Goal: Task Accomplishment & Management: Complete application form

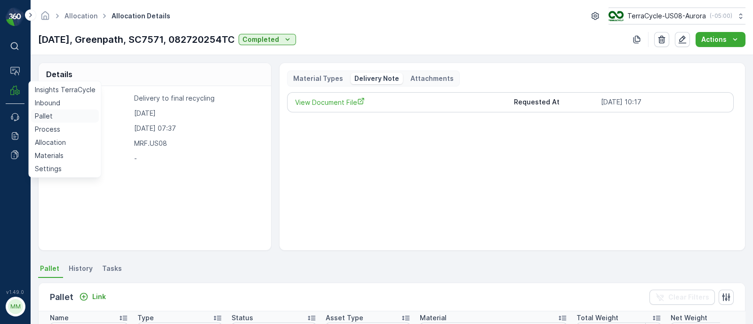
click at [41, 119] on p "Pallet" at bounding box center [44, 115] width 18 height 9
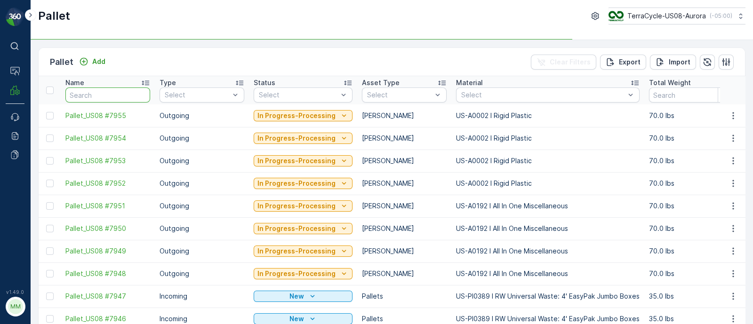
click at [88, 99] on input "text" at bounding box center [107, 94] width 85 height 15
paste input "R147761415"
type input "R147761415"
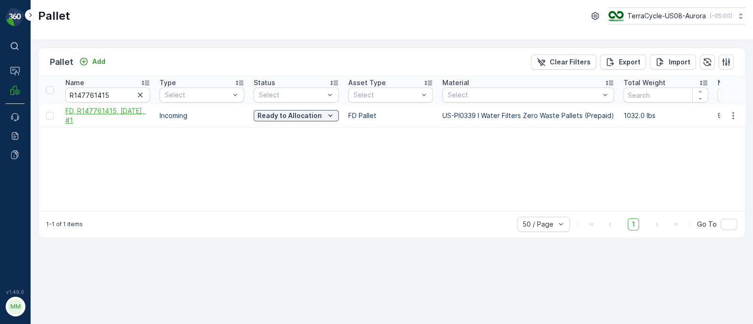
click at [103, 111] on span "FD, R147761415, 08/25/25, #1" at bounding box center [107, 115] width 85 height 19
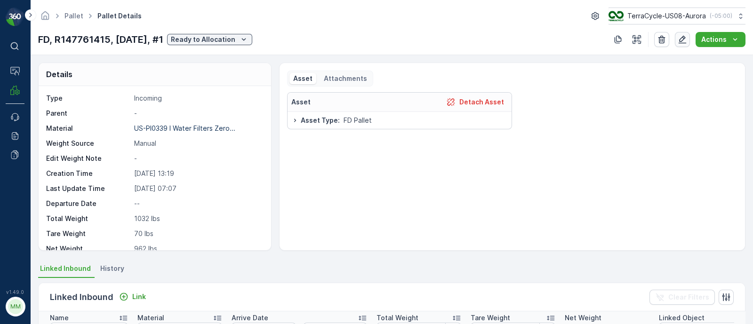
click at [677, 41] on button "button" at bounding box center [682, 39] width 15 height 15
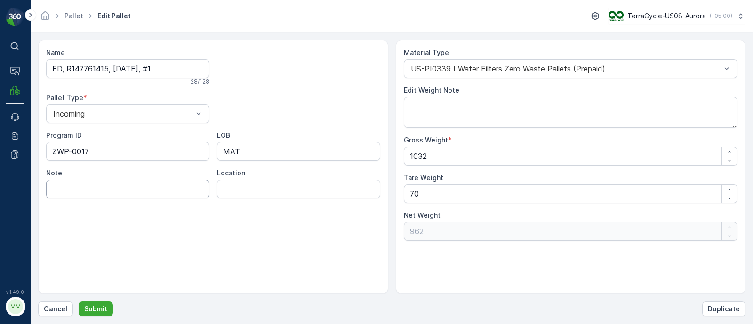
click at [107, 186] on input "Note" at bounding box center [127, 189] width 163 height 19
paste input "1747311967562881"
type input "1747311967562881"
click at [106, 308] on button "Submit" at bounding box center [96, 309] width 34 height 15
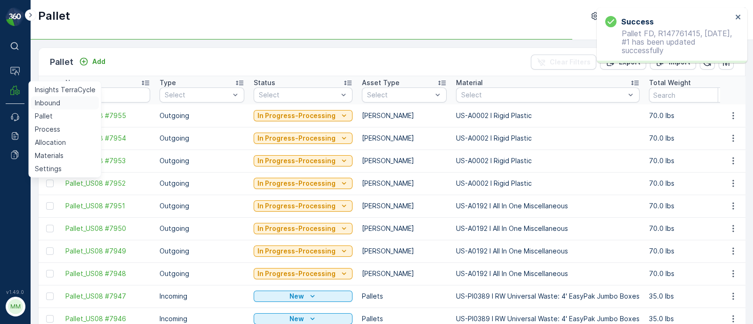
click at [39, 101] on p "Inbound" at bounding box center [47, 102] width 25 height 9
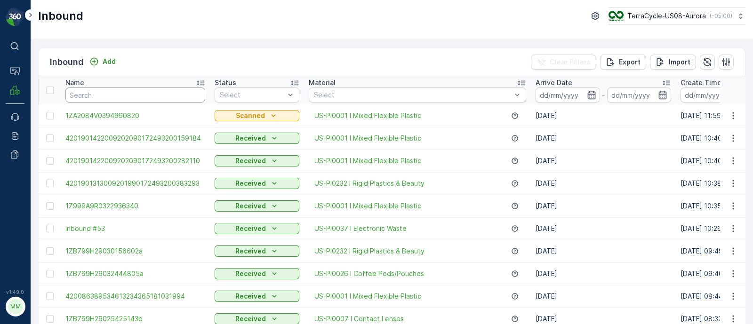
click at [109, 93] on input "text" at bounding box center [135, 94] width 140 height 15
paste input "1747311967562881"
type input "1747311967562881"
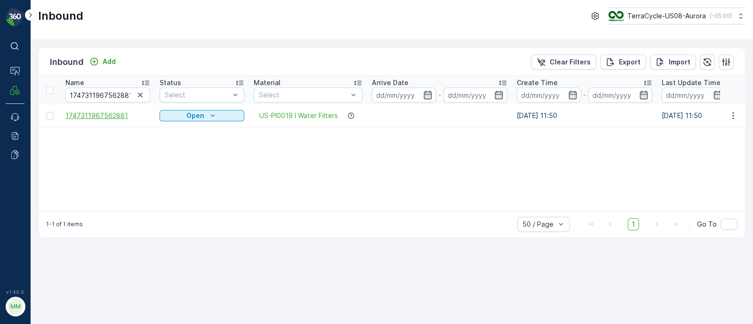
click at [113, 117] on span "1747311967562881" at bounding box center [107, 115] width 85 height 9
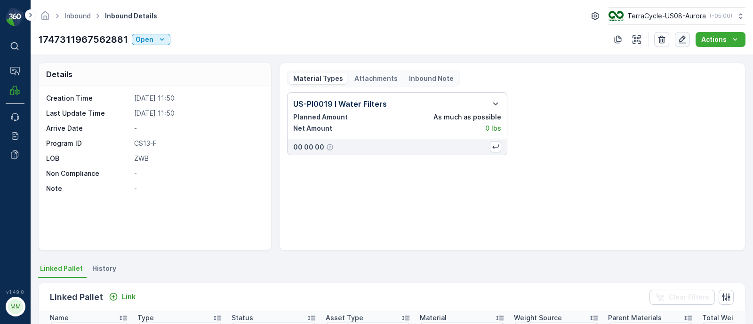
click at [684, 38] on icon "button" at bounding box center [682, 40] width 8 height 8
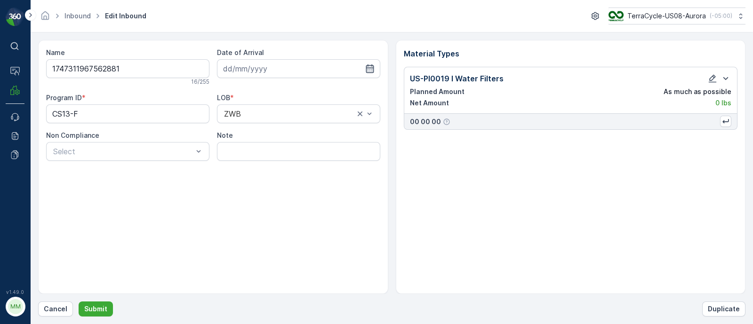
click at [369, 65] on icon "button" at bounding box center [369, 68] width 9 height 9
click at [318, 206] on div "29" at bounding box center [317, 203] width 15 height 15
type input "[DATE]"
click at [259, 156] on input "Note" at bounding box center [298, 151] width 163 height 19
type input "Arrived 8/25/25"
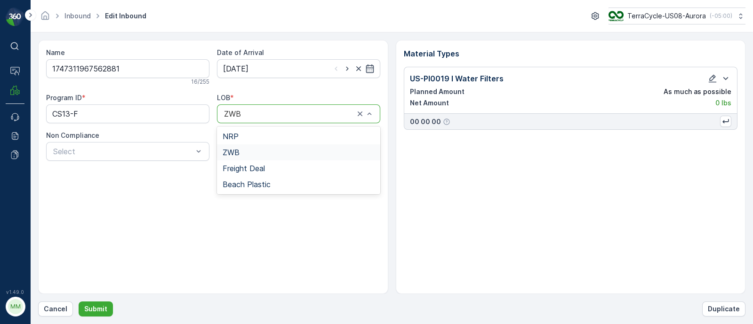
click at [242, 111] on div at bounding box center [289, 114] width 132 height 8
click at [237, 165] on span "Freight Deal" at bounding box center [243, 168] width 42 height 8
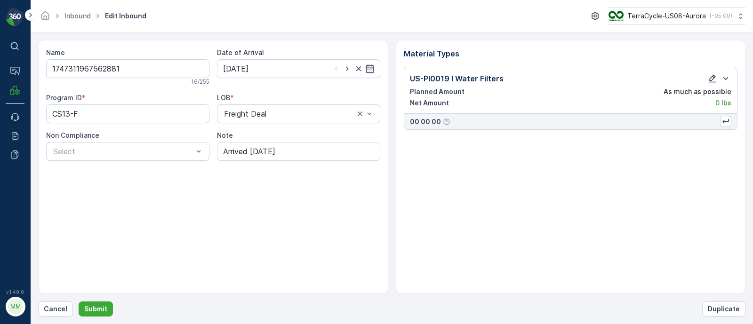
click at [711, 77] on icon "button" at bounding box center [711, 78] width 9 height 9
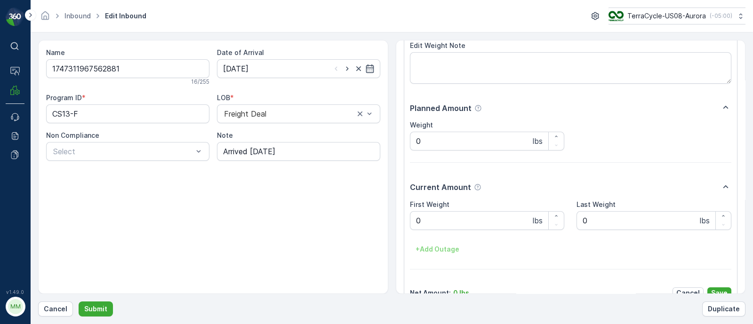
scroll to position [98, 0]
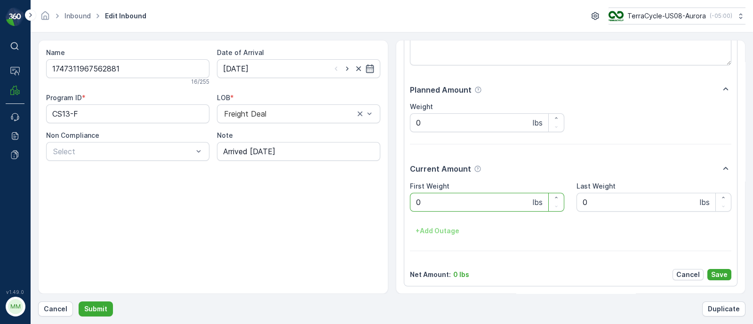
drag, startPoint x: 414, startPoint y: 206, endPoint x: 391, endPoint y: 205, distance: 22.6
click at [391, 205] on div "Name 1747311967562881 16 / 255 Date of Arrival 29.08.2025 Program ID * CS13-F L…" at bounding box center [391, 167] width 707 height 254
type Weight "1032"
drag, startPoint x: 442, startPoint y: 121, endPoint x: 394, endPoint y: 116, distance: 47.8
click at [394, 116] on div "Name 1747311967562881 16 / 255 Date of Arrival 29.08.2025 Program ID * CS13-F L…" at bounding box center [391, 167] width 707 height 254
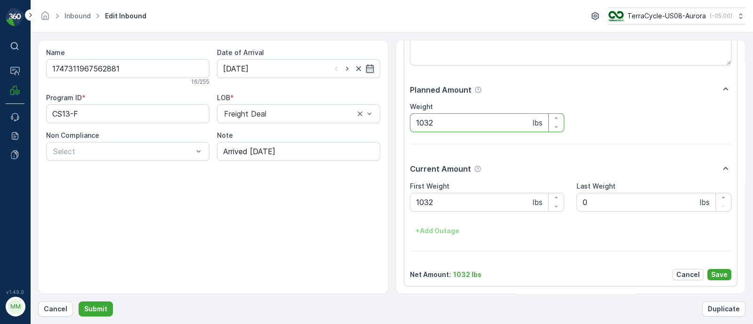
type input "1032"
drag, startPoint x: 439, startPoint y: 197, endPoint x: 397, endPoint y: 191, distance: 42.2
click at [397, 191] on div "Material Types Material Type * US-PI0019 I Water Filters Edit Weight Note Plann…" at bounding box center [571, 167] width 350 height 254
type Weight "962"
click at [605, 234] on div "+ Add Outage" at bounding box center [571, 230] width 322 height 15
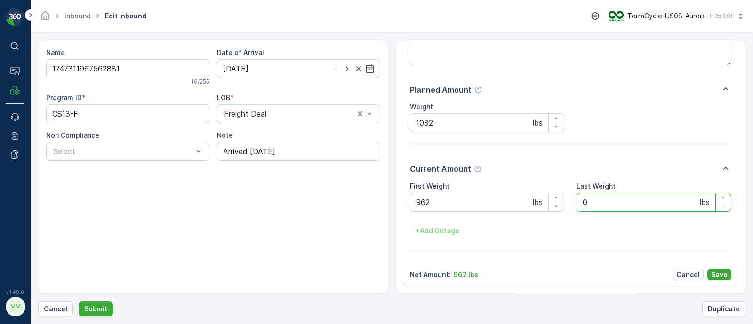
drag, startPoint x: 611, startPoint y: 197, endPoint x: 569, endPoint y: 201, distance: 41.6
click at [569, 201] on div "First Weight 962 lbs Last Weight 0 lbs + Add Outage" at bounding box center [571, 210] width 322 height 57
type Weight "70"
click at [580, 236] on div "+ Add Outage" at bounding box center [571, 230] width 322 height 15
click at [605, 185] on label "Last Weight" at bounding box center [595, 186] width 39 height 8
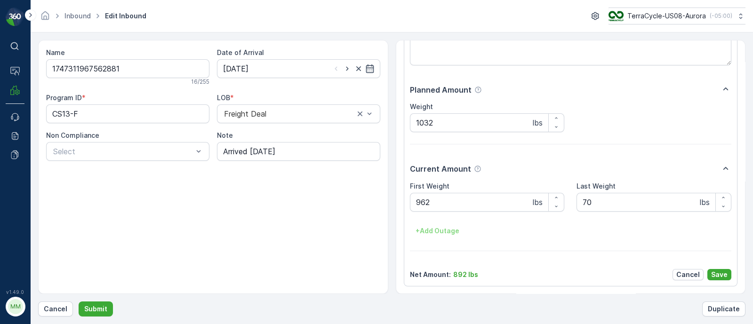
click at [605, 193] on Weight "70" at bounding box center [653, 202] width 155 height 19
click at [533, 234] on div "+ Add Outage" at bounding box center [571, 230] width 322 height 15
drag, startPoint x: 605, startPoint y: 206, endPoint x: 561, endPoint y: 201, distance: 44.5
click at [561, 201] on div "First Weight 962 lbs Last Weight 70 lbs + Add Outage" at bounding box center [571, 210] width 322 height 57
click at [527, 230] on div "+ Add Outage" at bounding box center [571, 230] width 322 height 15
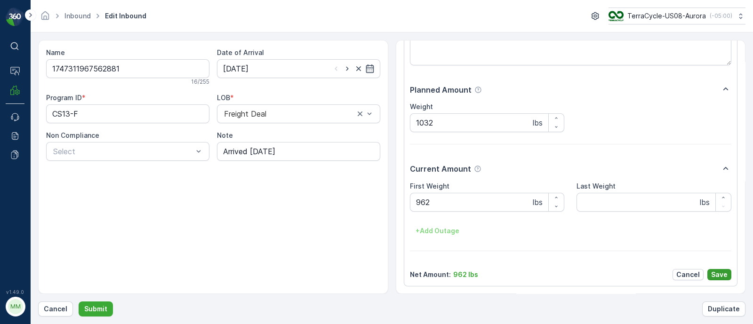
click at [714, 275] on p "Save" at bounding box center [719, 274] width 16 height 9
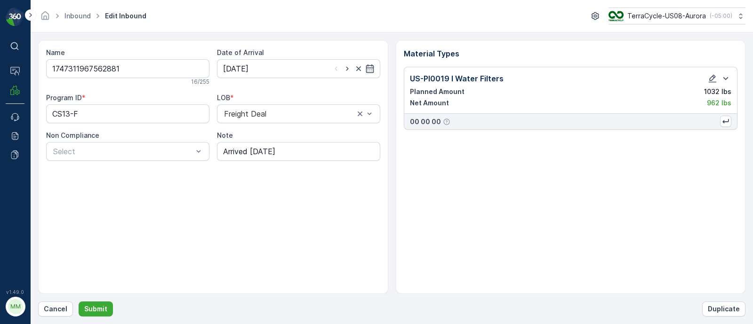
scroll to position [0, 0]
click at [98, 313] on p "Submit" at bounding box center [95, 308] width 23 height 9
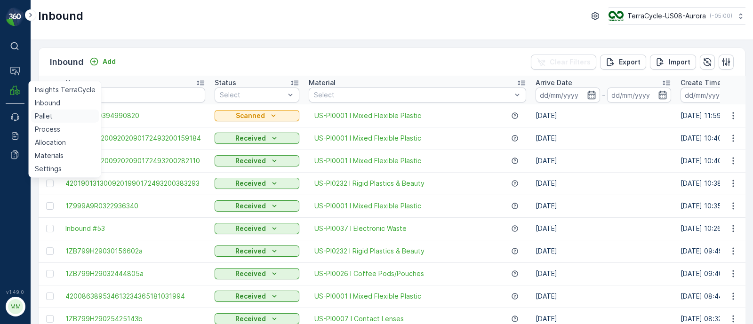
click at [53, 115] on link "Pallet" at bounding box center [65, 116] width 68 height 13
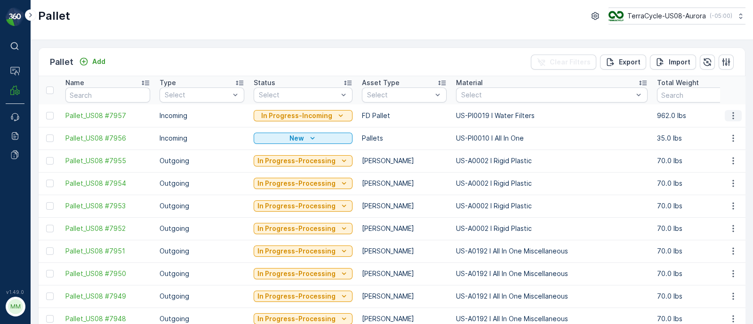
click at [731, 112] on icon "button" at bounding box center [732, 115] width 9 height 9
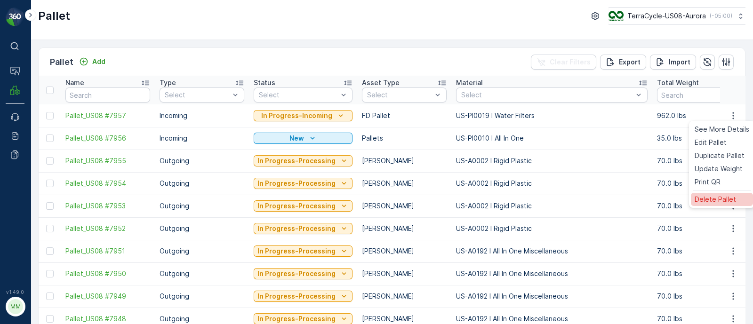
click at [712, 201] on span "Delete Pallet" at bounding box center [714, 199] width 41 height 9
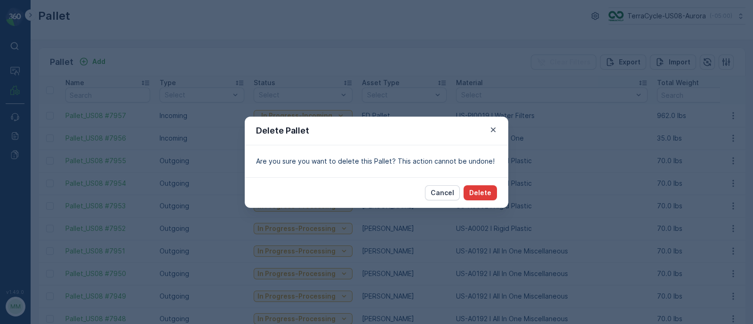
click at [483, 192] on p "Delete" at bounding box center [480, 192] width 22 height 9
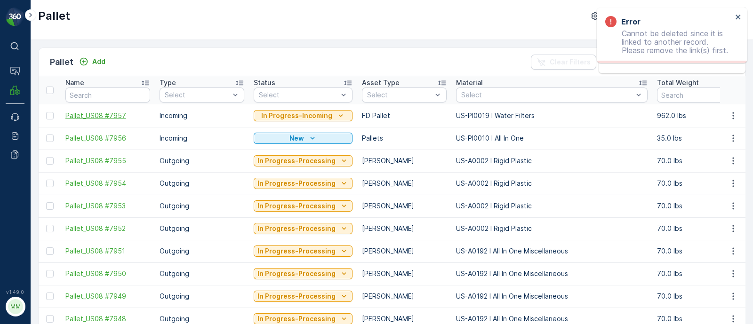
click at [115, 116] on span "Pallet_US08 #7957" at bounding box center [107, 115] width 85 height 9
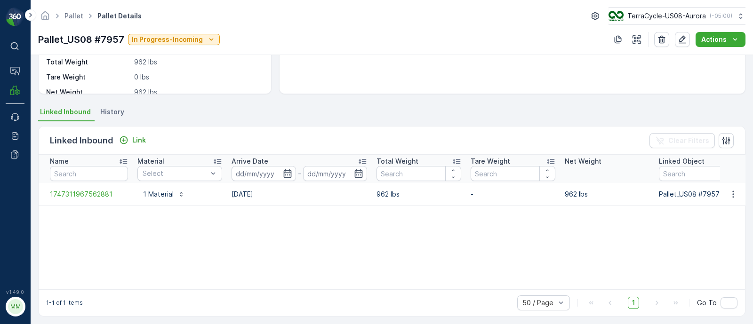
scroll to position [160, 0]
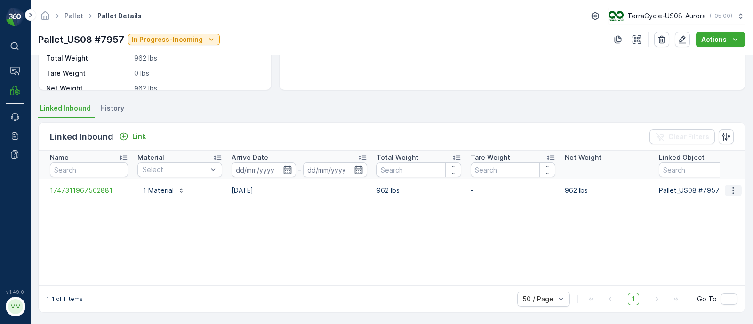
click at [731, 195] on button "button" at bounding box center [732, 190] width 17 height 11
click at [723, 220] on span "Unlink Inbound" at bounding box center [717, 220] width 46 height 9
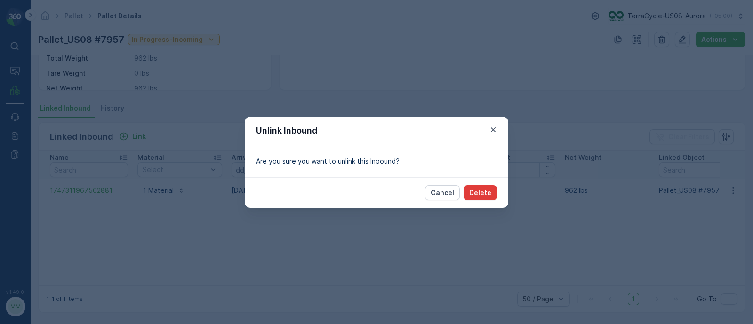
click at [484, 193] on p "Delete" at bounding box center [480, 192] width 22 height 9
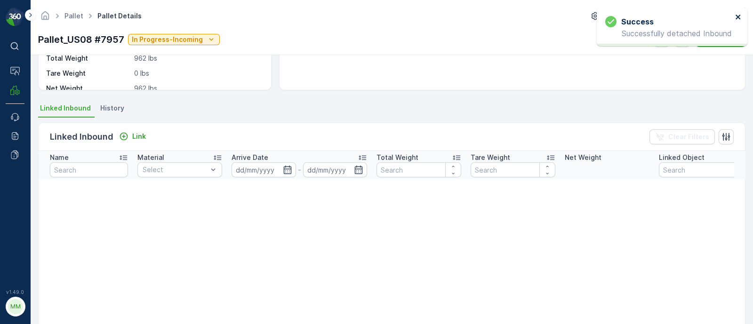
click at [737, 20] on icon "close" at bounding box center [738, 17] width 7 height 8
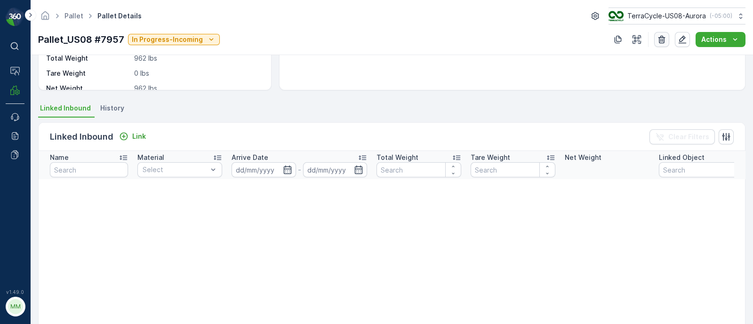
click at [667, 35] on button "button" at bounding box center [661, 39] width 15 height 15
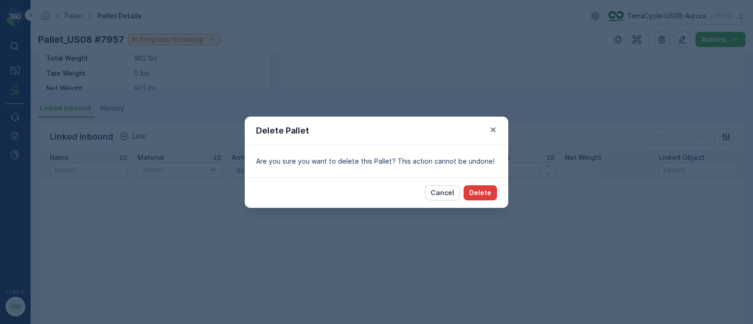
click at [493, 189] on button "Delete" at bounding box center [479, 192] width 33 height 15
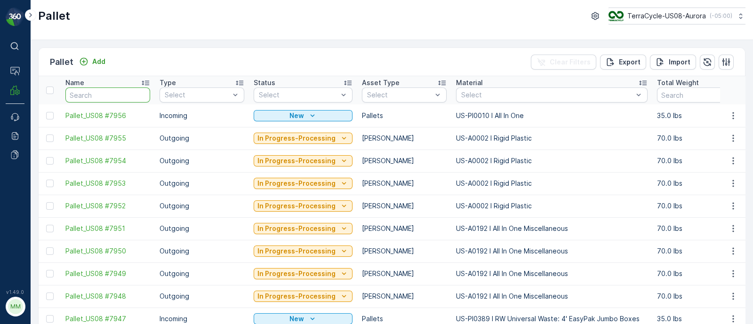
click at [89, 97] on input "text" at bounding box center [107, 94] width 85 height 15
paste input "SC7306"
type input "SC7306"
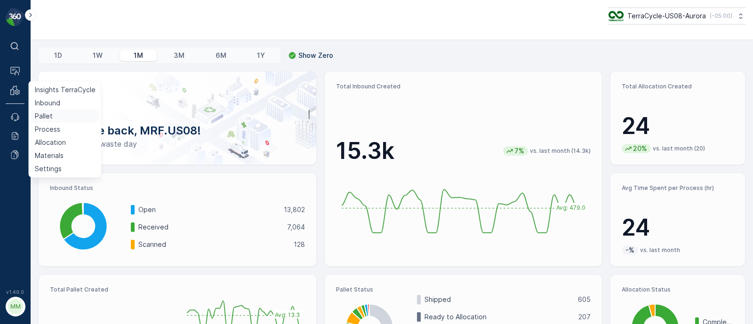
click at [53, 120] on link "Pallet" at bounding box center [65, 116] width 68 height 13
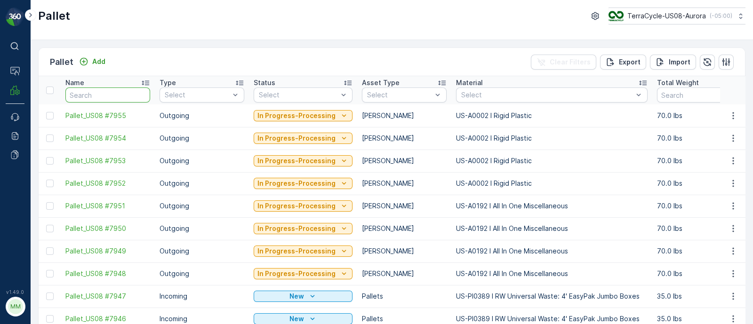
click at [110, 91] on input "text" at bounding box center [107, 94] width 85 height 15
paste input "1747311967562881"
type input "1747311967562881"
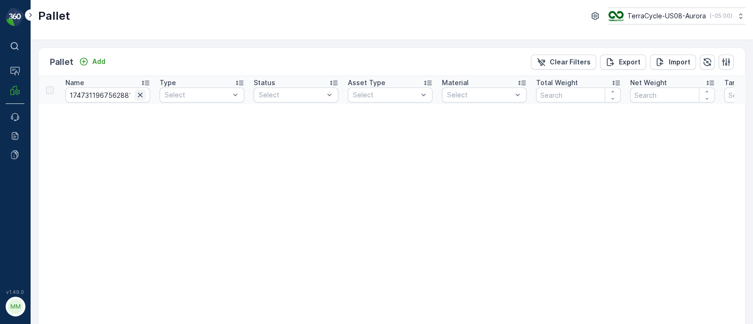
click at [139, 94] on icon "button" at bounding box center [140, 95] width 5 height 5
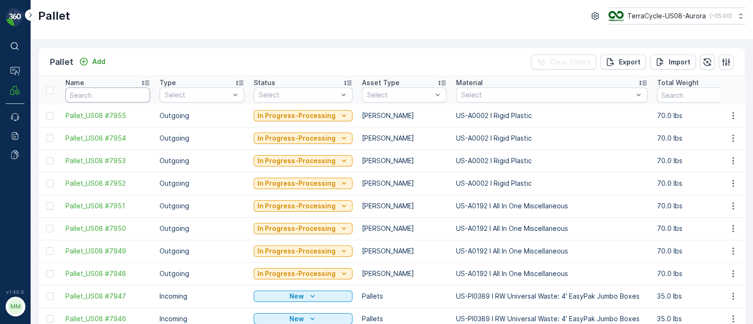
click at [119, 94] on input "text" at bounding box center [107, 94] width 85 height 15
paste input "R147761415"
type input "R147761415"
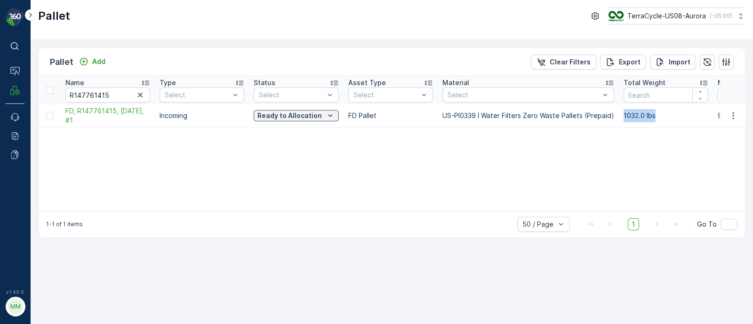
drag, startPoint x: 620, startPoint y: 115, endPoint x: 654, endPoint y: 111, distance: 34.1
click at [654, 111] on td "1032.0 lbs" at bounding box center [666, 115] width 94 height 23
click at [673, 116] on td "1032.0 lbs" at bounding box center [666, 115] width 94 height 23
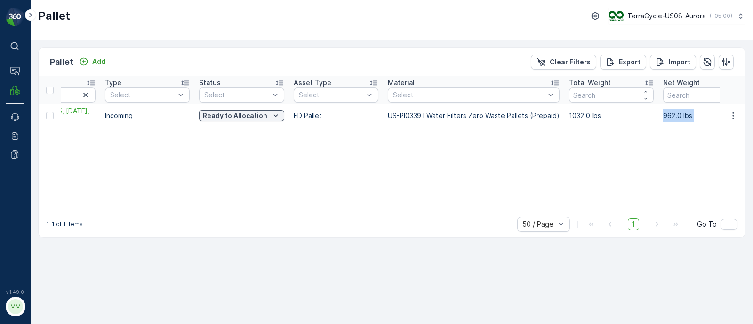
scroll to position [0, 227]
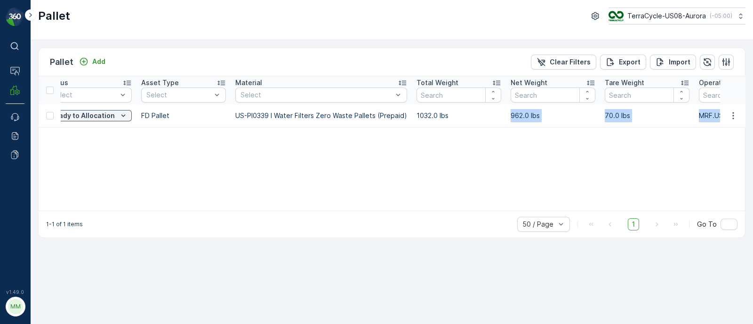
drag, startPoint x: 693, startPoint y: 118, endPoint x: 752, endPoint y: 121, distance: 59.4
click at [752, 121] on div "Pallet Add Clear Filters Export Import Name R147761415 Type Select Status Selec…" at bounding box center [392, 182] width 722 height 284
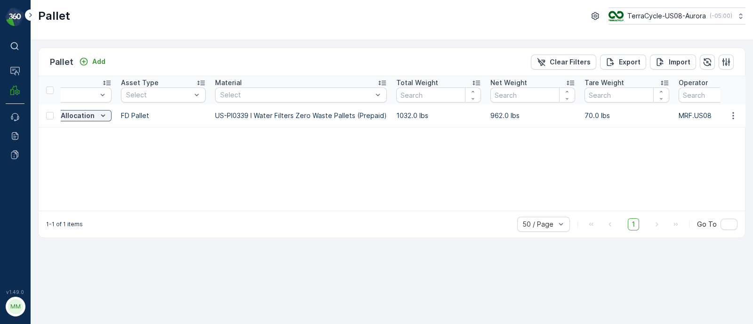
click at [600, 134] on div "Name R147761415 Type Select Status Select Asset Type Select Material Select Tot…" at bounding box center [392, 143] width 706 height 135
click at [498, 114] on td "962.0 lbs" at bounding box center [532, 115] width 94 height 23
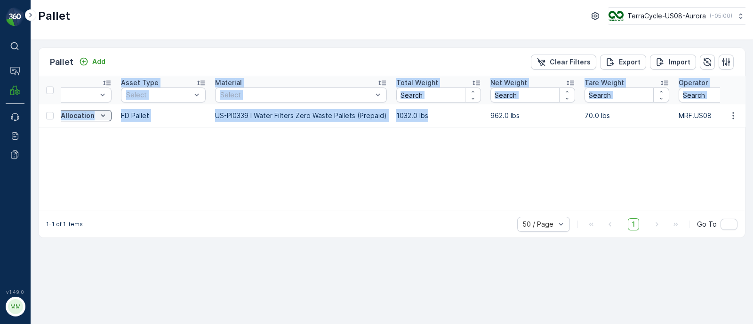
drag, startPoint x: 426, startPoint y: 116, endPoint x: 151, endPoint y: 147, distance: 276.5
click at [151, 147] on div "Name R147761415 Type Select Status Select Asset Type Select Material Select Tot…" at bounding box center [392, 143] width 706 height 135
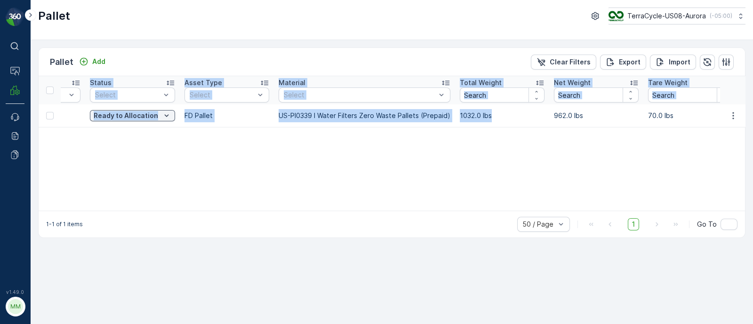
scroll to position [0, 0]
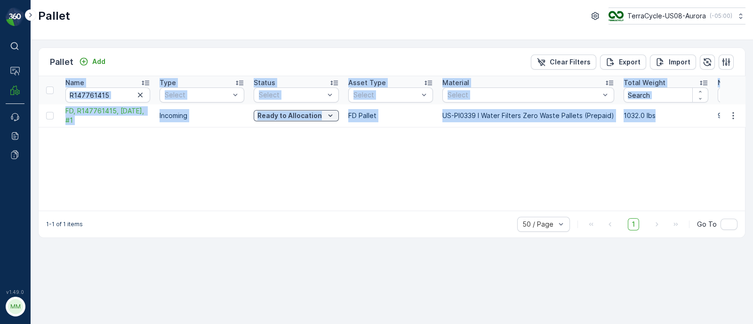
click at [87, 192] on div "Name R147761415 Type Select Status Select Asset Type Select Material Select Tot…" at bounding box center [392, 143] width 706 height 135
click at [117, 151] on div "Name R147761415 Type Select Status Select Asset Type Select Material Select Tot…" at bounding box center [392, 143] width 706 height 135
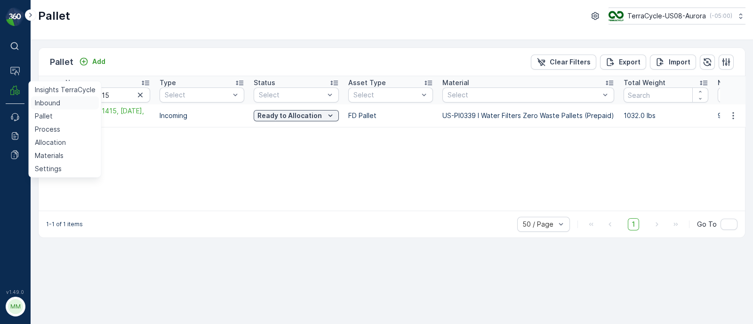
click at [45, 100] on p "Inbound" at bounding box center [47, 102] width 25 height 9
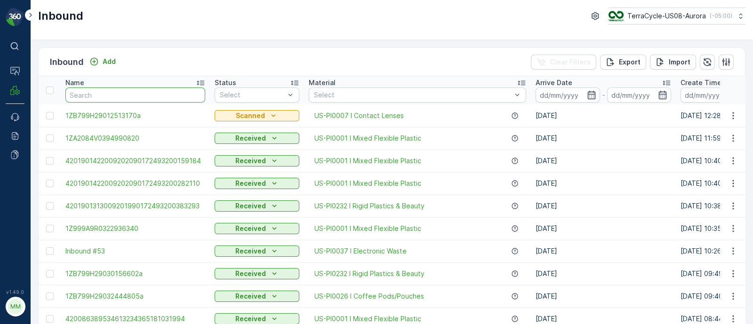
click at [85, 94] on input "text" at bounding box center [135, 94] width 140 height 15
paste input "1ZB799H29035134144"
type input "1ZB799H29035134144"
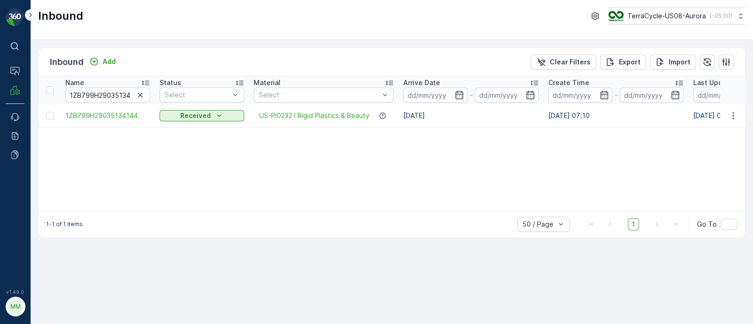
click at [671, 116] on td "18.08.2025 07:10" at bounding box center [615, 115] width 145 height 23
drag, startPoint x: 400, startPoint y: 117, endPoint x: 439, endPoint y: 113, distance: 39.3
click at [439, 113] on td "21.08.2025" at bounding box center [470, 115] width 145 height 23
copy td "21.08.2025"
click at [677, 111] on td "18.08.2025 07:10" at bounding box center [615, 115] width 145 height 23
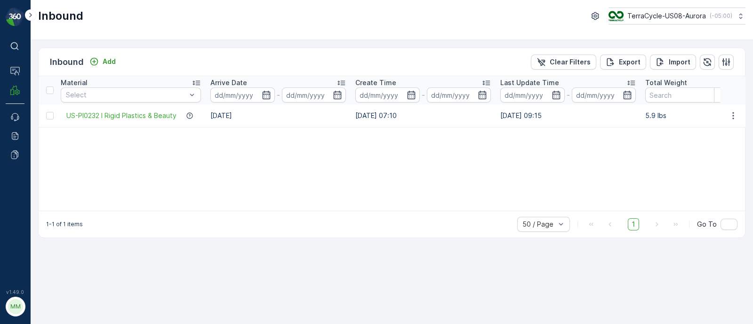
drag, startPoint x: 677, startPoint y: 114, endPoint x: 752, endPoint y: 106, distance: 75.2
click at [752, 106] on div "Inbound Add Clear Filters Export Import Name 1ZB799H29035134144 Status Select M…" at bounding box center [392, 182] width 722 height 284
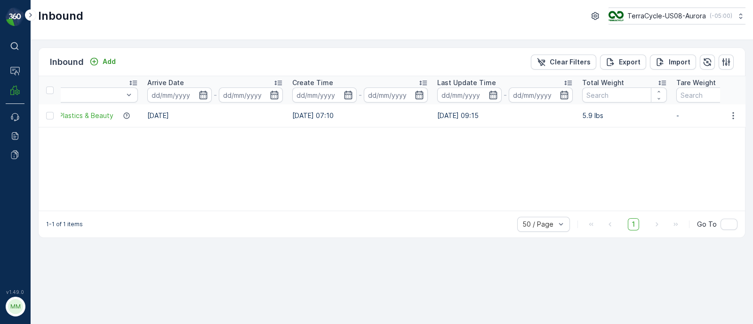
drag, startPoint x: 542, startPoint y: 144, endPoint x: 544, endPoint y: 137, distance: 6.8
click at [542, 144] on div "Name 1ZB799H29035134144 Status Select Material Select Arrive Date - Create Time…" at bounding box center [392, 143] width 706 height 135
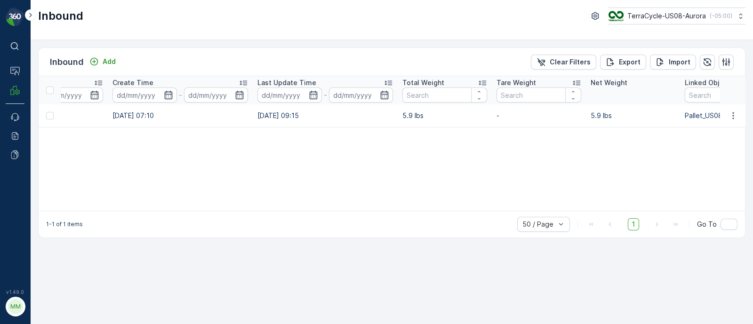
drag, startPoint x: 560, startPoint y: 117, endPoint x: 752, endPoint y: 119, distance: 192.4
click at [752, 119] on div "Inbound Add Clear Filters Export Import Name 1ZB799H29035134144 Status Select M…" at bounding box center [392, 182] width 722 height 284
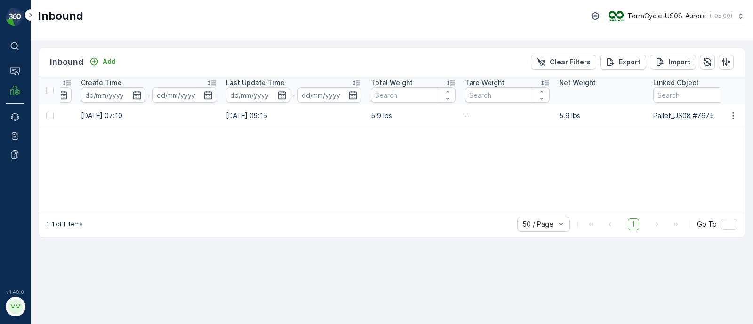
click at [655, 139] on div "Name 1ZB799H29035134144 Status Select Material Select Arrive Date - Create Time…" at bounding box center [392, 143] width 706 height 135
drag, startPoint x: 646, startPoint y: 116, endPoint x: 712, endPoint y: 114, distance: 65.9
click at [712, 114] on tr "1ZB799H29035134144 Received US-PI0232 I Rigid Plastics & Beauty 21.08.2025 18.0…" at bounding box center [357, 115] width 1573 height 23
copy tr "Pallet_US08 #7675"
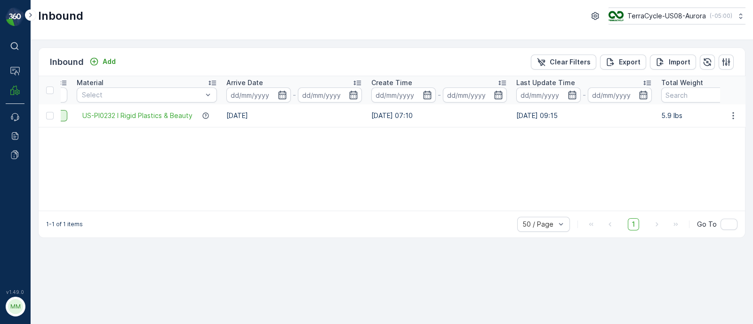
scroll to position [0, 0]
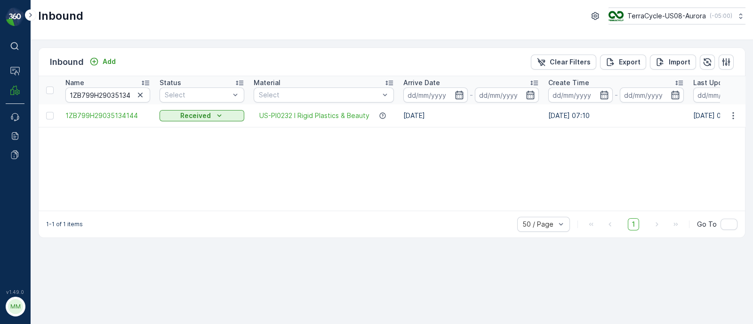
drag, startPoint x: 135, startPoint y: 113, endPoint x: 0, endPoint y: 131, distance: 135.7
click at [0, 131] on div "⌘B Operations MRF Events Reports Documents v 1.49.0 MM MRF.US08 Inbound TerraCy…" at bounding box center [376, 162] width 753 height 324
click at [142, 93] on icon "button" at bounding box center [139, 94] width 9 height 9
click at [115, 92] on input "text" at bounding box center [107, 94] width 85 height 15
paste input "1ZB799H29035380753"
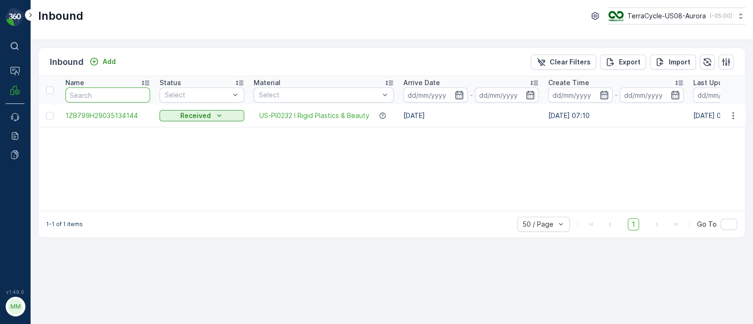
type input "1ZB799H29035380753"
drag, startPoint x: 536, startPoint y: 114, endPoint x: 595, endPoint y: 114, distance: 59.3
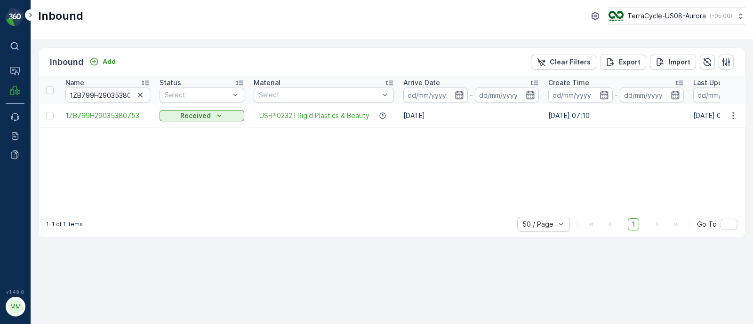
click at [545, 114] on td "18.08.2025 07:10" at bounding box center [615, 115] width 145 height 23
click at [548, 149] on div "Name 1ZB799H29035380753 Status Select Material Select Arrive Date - Create Time…" at bounding box center [392, 143] width 706 height 135
drag, startPoint x: 400, startPoint y: 115, endPoint x: 445, endPoint y: 111, distance: 44.8
click at [445, 111] on td "21.08.2025" at bounding box center [470, 115] width 145 height 23
copy td "21.08.2025"
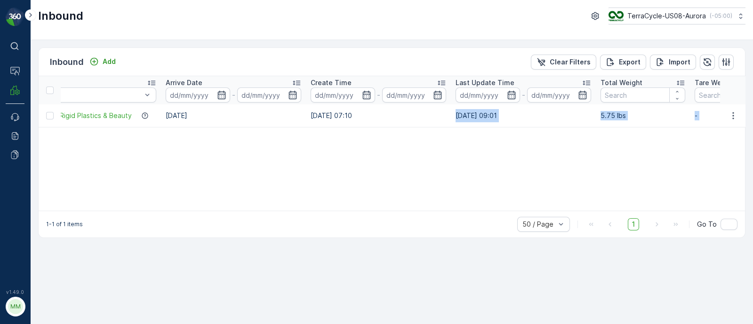
drag, startPoint x: 690, startPoint y: 114, endPoint x: 752, endPoint y: 118, distance: 62.7
click at [752, 118] on div "Inbound Add Clear Filters Export Import Name 1ZB799H29035380753 Status Select M…" at bounding box center [392, 182] width 722 height 284
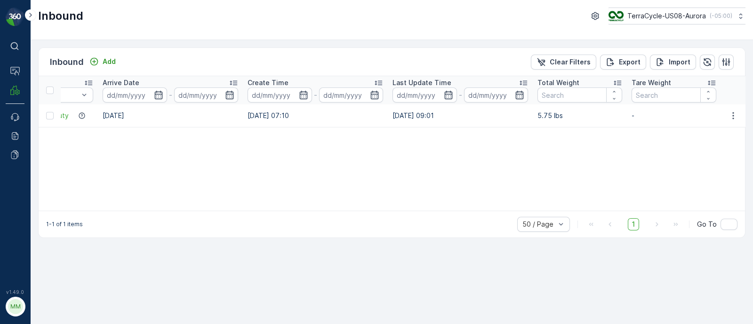
click at [582, 138] on div "Name 1ZB799H29035380753 Status Select Material Select Arrive Date - Create Time…" at bounding box center [392, 143] width 706 height 135
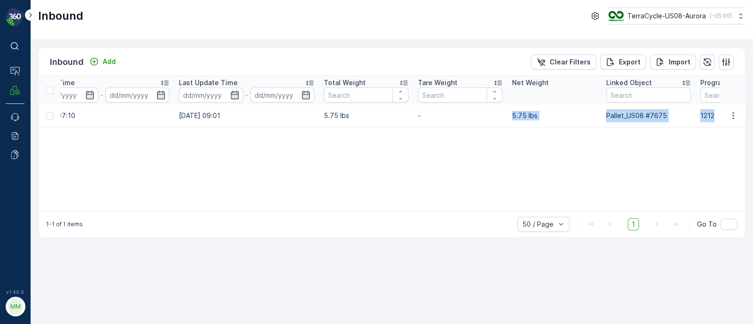
drag, startPoint x: 658, startPoint y: 114, endPoint x: 752, endPoint y: 119, distance: 94.6
click at [752, 119] on div "Inbound Add Clear Filters Export Import Name 1ZB799H29035380753 Status Select M…" at bounding box center [392, 182] width 722 height 284
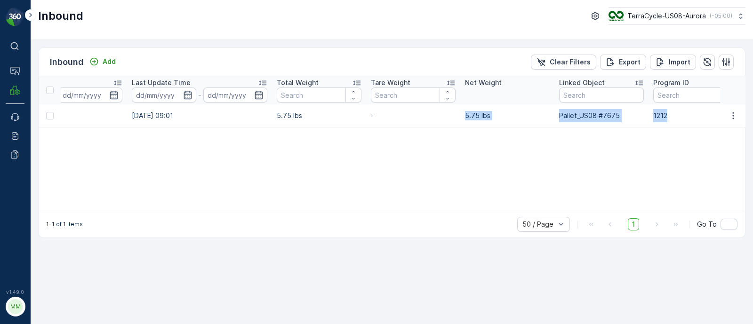
click at [612, 126] on td "Pallet_US08 #7675" at bounding box center [601, 115] width 94 height 23
drag, startPoint x: 554, startPoint y: 114, endPoint x: 621, endPoint y: 114, distance: 66.8
click at [621, 114] on tr "1ZB799H29035380753 Received US-PI0232 I Rigid Plastics & Beauty 21.08.2025 18.0…" at bounding box center [263, 115] width 1573 height 23
copy tr "Pallet_US08 #7675"
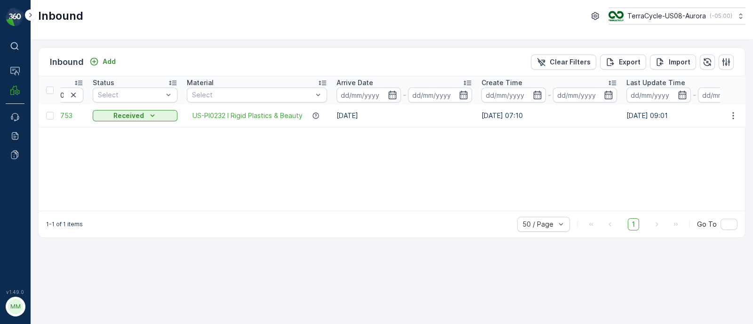
scroll to position [0, 0]
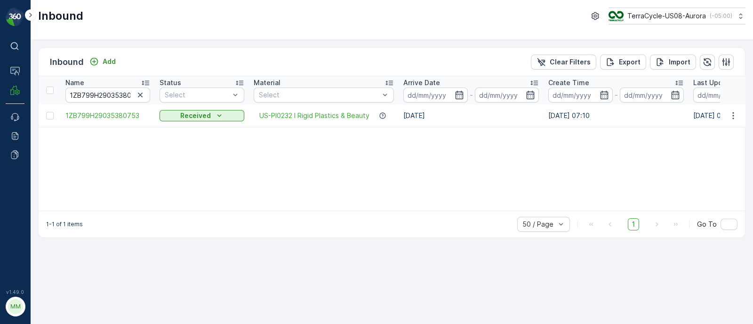
drag, startPoint x: 192, startPoint y: 119, endPoint x: 0, endPoint y: 142, distance: 193.8
click at [0, 142] on div "⌘B Operations MRF Events Reports Documents v 1.49.0 MM MRF.US08 Inbound TerraCy…" at bounding box center [376, 162] width 753 height 324
click at [142, 95] on icon "button" at bounding box center [139, 94] width 9 height 9
click at [107, 93] on input "text" at bounding box center [107, 94] width 85 height 15
click at [107, 94] on input "text" at bounding box center [107, 94] width 85 height 15
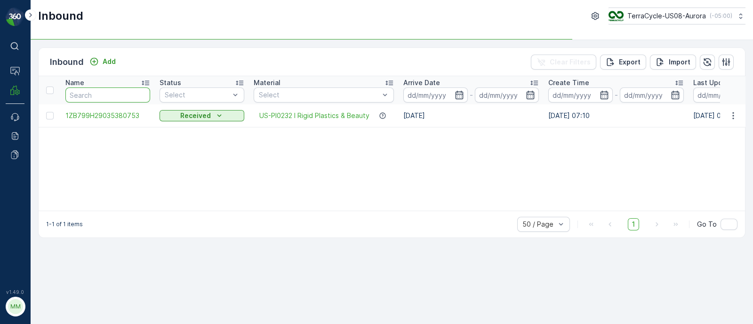
paste input "1ZB799H29033332228"
type input "1ZB799H29033332228"
drag, startPoint x: 401, startPoint y: 114, endPoint x: 450, endPoint y: 124, distance: 50.0
click at [450, 124] on td "15.08.2025" at bounding box center [470, 115] width 145 height 23
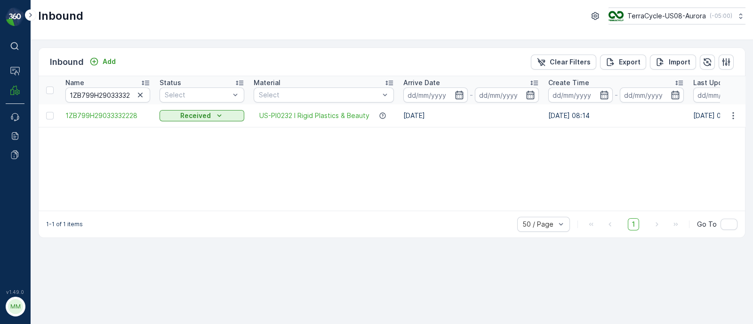
copy td "15.08.2025"
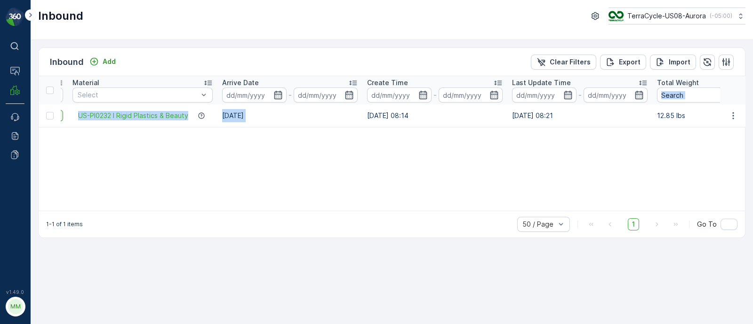
scroll to position [0, 307]
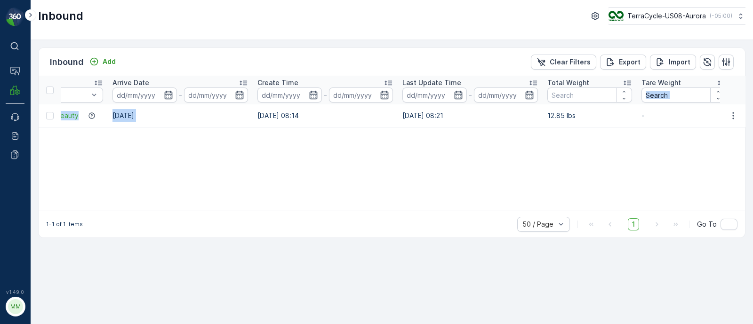
drag, startPoint x: 544, startPoint y: 118, endPoint x: 752, endPoint y: 103, distance: 209.0
click at [752, 103] on div "Inbound Add Clear Filters Export Import Name 1ZB799H29033332228 Status Select M…" at bounding box center [392, 182] width 722 height 284
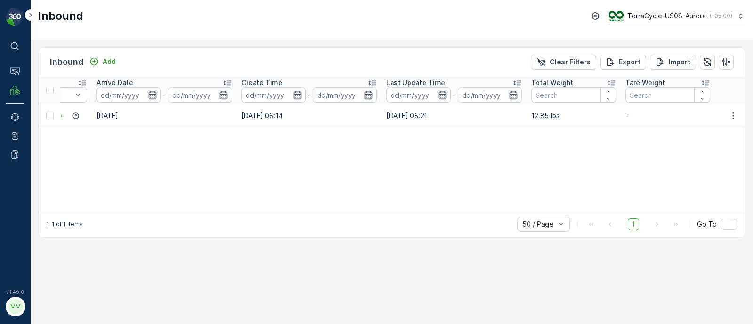
click at [555, 144] on div "Name 1ZB799H29033332228 Status Select Material Select Arrive Date - Create Time…" at bounding box center [392, 143] width 706 height 135
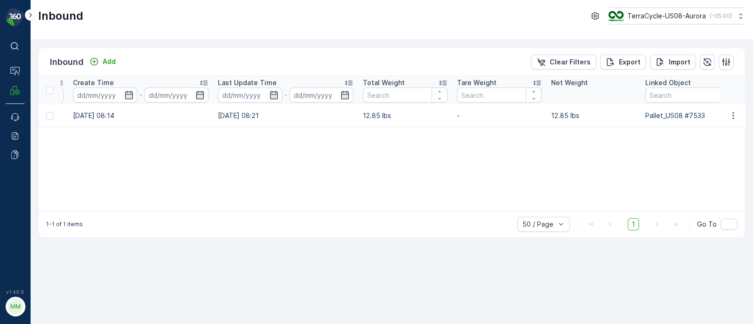
drag, startPoint x: 511, startPoint y: 116, endPoint x: 752, endPoint y: 111, distance: 240.9
click at [752, 111] on div "Inbound Add Clear Filters Export Import Name 1ZB799H29033332228 Status Select M…" at bounding box center [392, 182] width 722 height 284
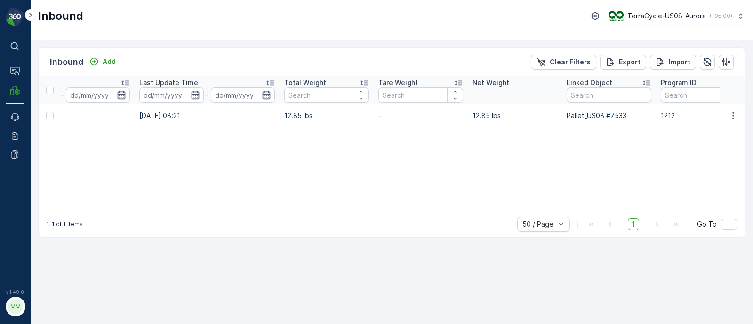
click at [608, 142] on div "Name 1ZB799H29033332228 Status Select Material Select Arrive Date - Create Time…" at bounding box center [392, 143] width 706 height 135
drag, startPoint x: 557, startPoint y: 117, endPoint x: 629, endPoint y: 110, distance: 71.8
click at [629, 110] on tr "1ZB799H29033332228 Received US-PI0232 I Rigid Plastics & Beauty 15.08.2025 22.0…" at bounding box center [271, 115] width 1573 height 23
copy tr "Pallet_US08 #7533"
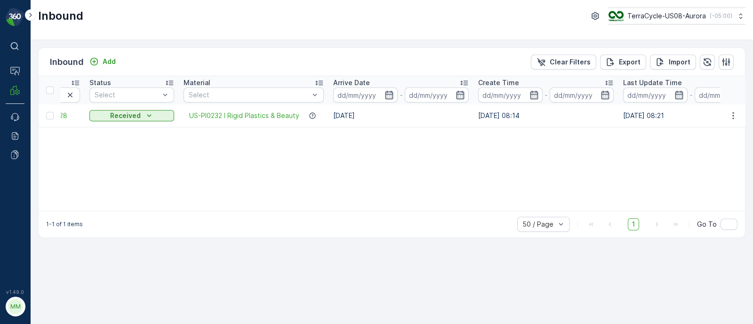
scroll to position [0, 0]
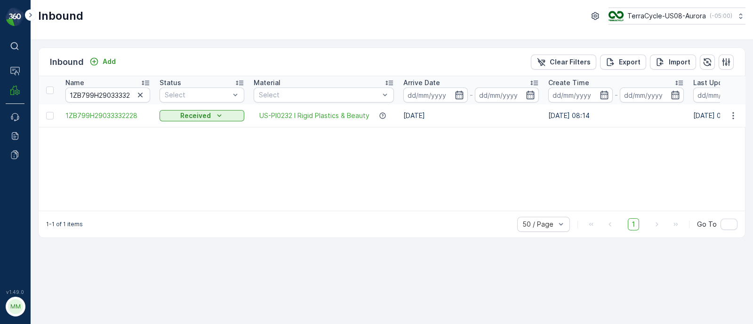
drag, startPoint x: 201, startPoint y: 117, endPoint x: 0, endPoint y: 151, distance: 204.3
click at [0, 151] on div "⌘B Operations MRF Events Reports Documents v 1.49.0 MM MRF.US08 Inbound TerraCy…" at bounding box center [376, 162] width 753 height 324
drag, startPoint x: 105, startPoint y: 174, endPoint x: 107, endPoint y: 167, distance: 7.4
click at [106, 174] on div "Name 1ZB799H29033332228 Status Select Material Select Arrive Date - Create Time…" at bounding box center [392, 143] width 706 height 135
click at [139, 95] on icon "button" at bounding box center [139, 94] width 9 height 9
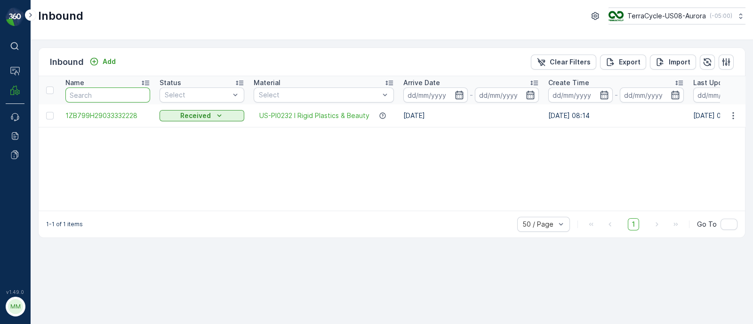
click at [117, 93] on input "text" at bounding box center [107, 94] width 85 height 15
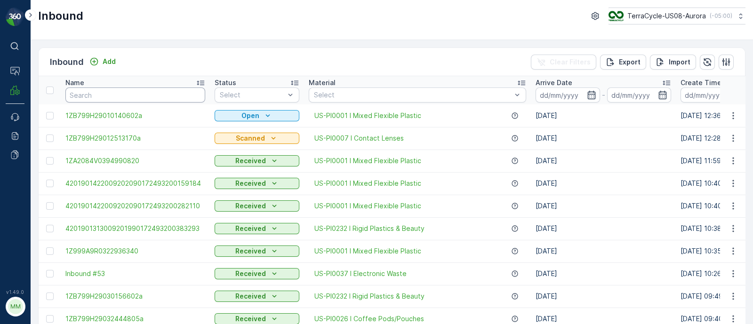
click at [126, 97] on input "text" at bounding box center [135, 94] width 140 height 15
paste input "1ZB799H29033002834"
type input "1ZB799H29033002834"
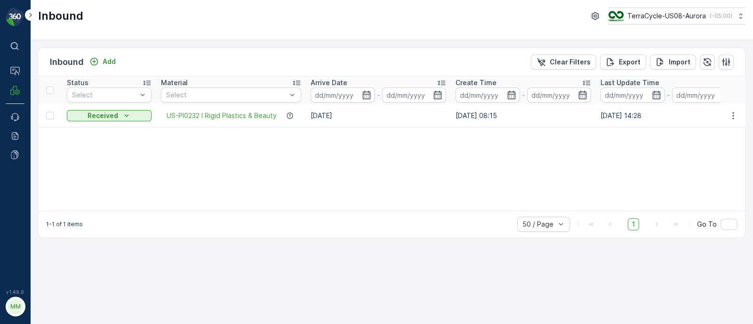
scroll to position [0, 234]
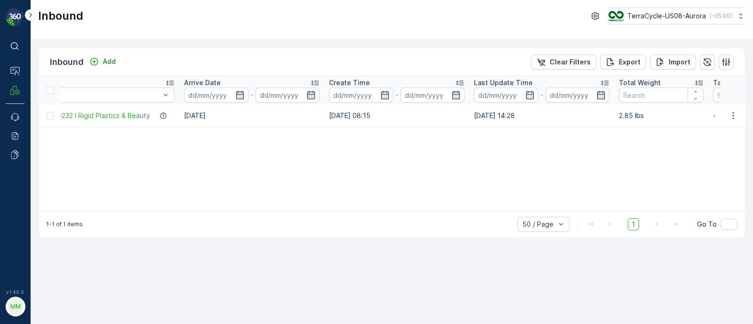
drag, startPoint x: 678, startPoint y: 117, endPoint x: 752, endPoint y: 128, distance: 74.7
click at [752, 128] on div "Inbound Add Clear Filters Export Import Name 1ZB799H29033002834 Status Select M…" at bounding box center [392, 182] width 722 height 284
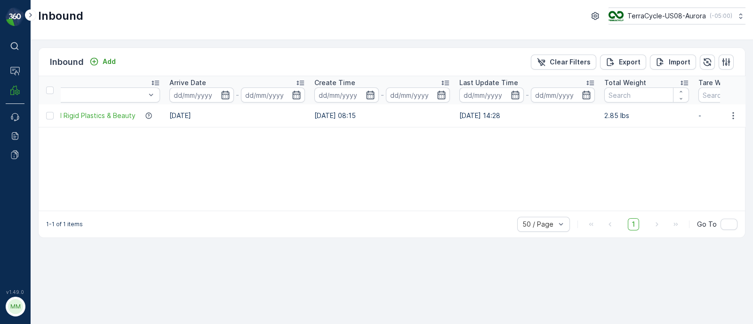
click at [543, 126] on td "14.08.2025 14:28" at bounding box center [526, 115] width 145 height 23
drag, startPoint x: 171, startPoint y: 112, endPoint x: 199, endPoint y: 111, distance: 27.3
click at [199, 111] on td "14.08.2025" at bounding box center [237, 115] width 145 height 23
drag, startPoint x: 167, startPoint y: 112, endPoint x: 223, endPoint y: 116, distance: 56.1
click at [223, 116] on td "14.08.2025" at bounding box center [237, 115] width 145 height 23
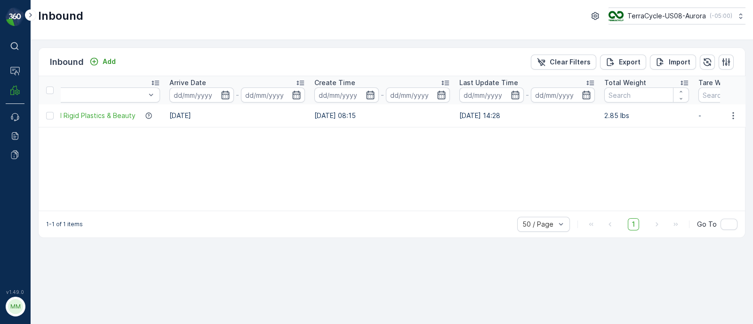
copy td "14.08.2025"
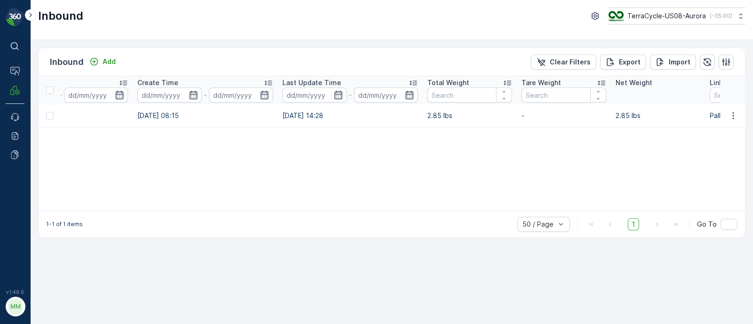
drag, startPoint x: 588, startPoint y: 118, endPoint x: 748, endPoint y: 123, distance: 160.0
click at [748, 123] on div "Inbound Add Clear Filters Export Import Name 1ZB799H29033002834 Status Select M…" at bounding box center [392, 182] width 722 height 284
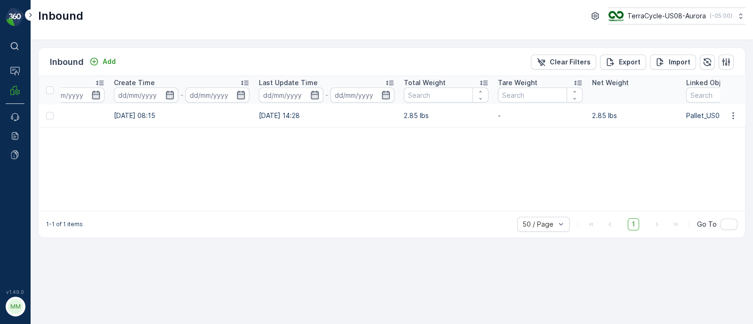
click at [690, 127] on div "Name 1ZB799H29033002834 Status Select Material Select Arrive Date - Create Time…" at bounding box center [392, 143] width 706 height 135
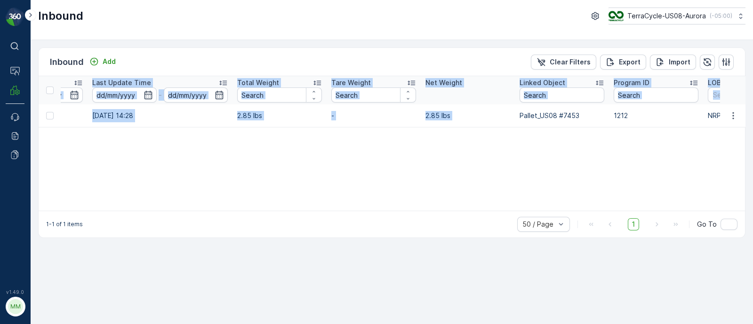
scroll to position [0, 635]
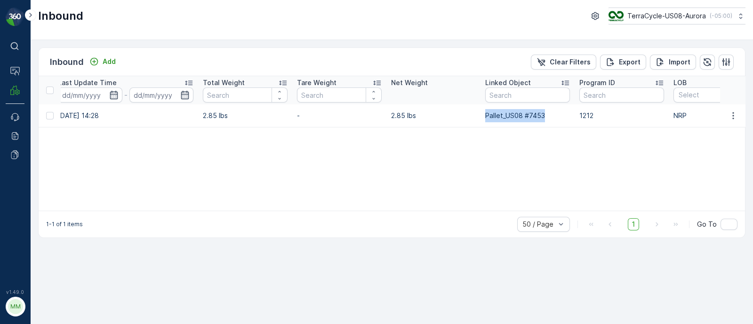
drag, startPoint x: 683, startPoint y: 113, endPoint x: 562, endPoint y: 113, distance: 121.4
click at [562, 113] on td "Pallet_US08 #7453" at bounding box center [527, 115] width 94 height 23
copy td "Pallet_US08 #7453"
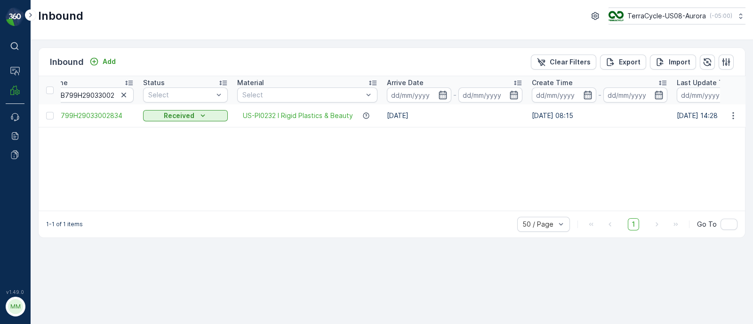
drag, startPoint x: 124, startPoint y: 95, endPoint x: 100, endPoint y: 84, distance: 26.1
click at [123, 95] on icon "button" at bounding box center [123, 94] width 9 height 9
click at [103, 94] on input "text" at bounding box center [91, 94] width 85 height 15
click at [101, 92] on input "text" at bounding box center [91, 94] width 85 height 15
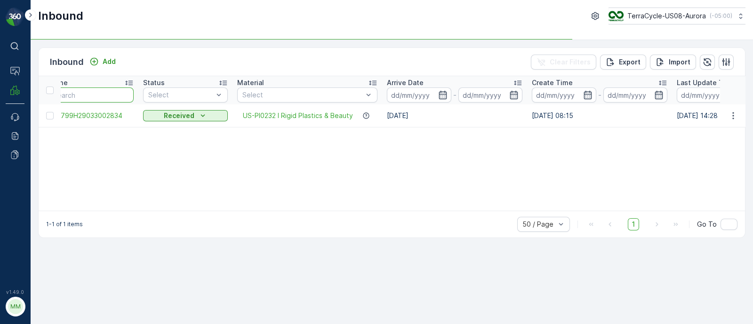
paste input "1ZB799H29019702702"
type input "1ZB799H29019702702"
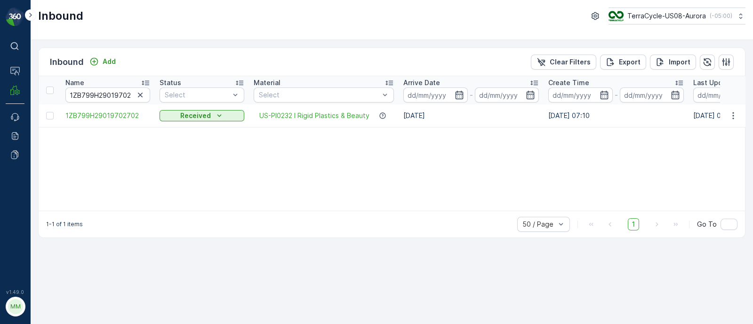
drag, startPoint x: 400, startPoint y: 115, endPoint x: 448, endPoint y: 111, distance: 48.1
click at [448, 111] on td "20.08.2025" at bounding box center [470, 115] width 145 height 23
copy td "20.08.2025"
click at [585, 139] on div "Name 1ZB799H29019702702 Status Select Material Select Arrive Date - Create Time…" at bounding box center [392, 143] width 706 height 135
drag, startPoint x: 527, startPoint y: 111, endPoint x: 611, endPoint y: 115, distance: 83.3
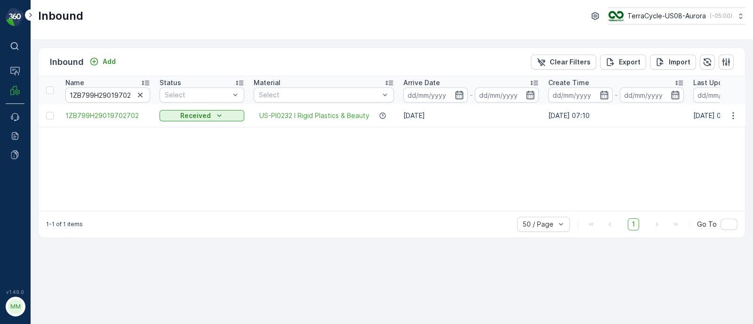
click at [621, 128] on div "Name 1ZB799H29019702702 Status Select Material Select Arrive Date - Create Time…" at bounding box center [392, 143] width 706 height 135
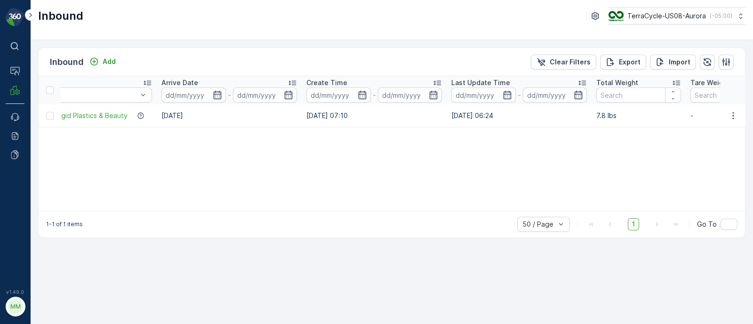
drag, startPoint x: 536, startPoint y: 115, endPoint x: 752, endPoint y: 123, distance: 216.1
click at [752, 123] on div "Inbound Add Clear Filters Export Import Name 1ZB799H29019702702 Status Select M…" at bounding box center [392, 182] width 722 height 284
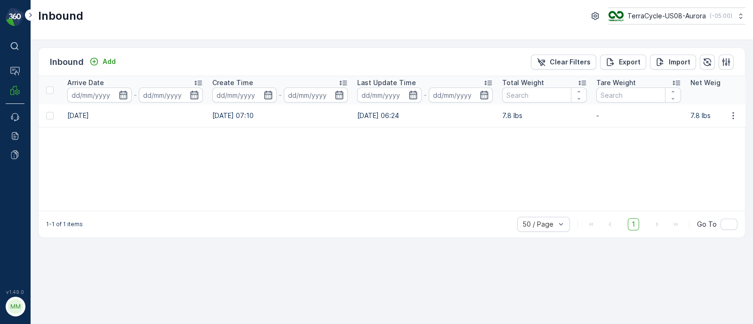
click at [641, 167] on div "Name 1ZB799H29019702702 Status Select Material Select Arrive Date - Create Time…" at bounding box center [392, 143] width 706 height 135
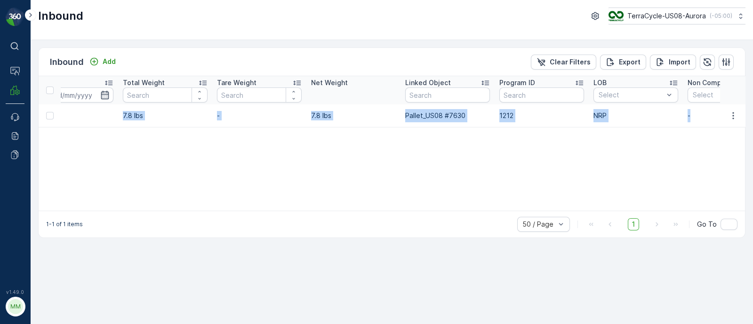
drag, startPoint x: 501, startPoint y: 109, endPoint x: 752, endPoint y: 114, distance: 251.2
click at [752, 114] on div "Inbound Add Clear Filters Export Import Name 1ZB799H29019702702 Status Select M…" at bounding box center [392, 182] width 722 height 284
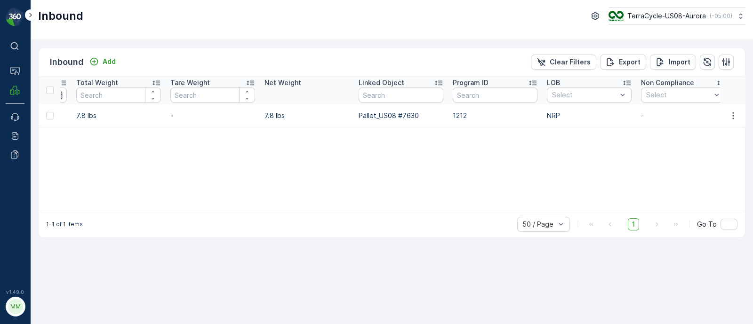
click at [440, 135] on div "Name 1ZB799H29019702702 Status Select Material Select Arrive Date - Create Time…" at bounding box center [392, 143] width 706 height 135
drag, startPoint x: 352, startPoint y: 115, endPoint x: 432, endPoint y: 114, distance: 80.0
click at [432, 114] on tr "1ZB799H29019702702 Received US-PI0232 I Rigid Plastics & Beauty 20.08.2025 18.0…" at bounding box center [63, 115] width 1573 height 23
copy tr "Pallet_US08 #7630"
click at [419, 114] on td "Pallet_US08 #7630" at bounding box center [401, 115] width 94 height 23
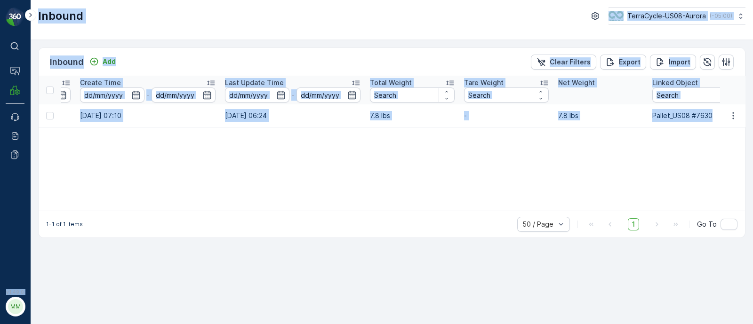
scroll to position [0, 0]
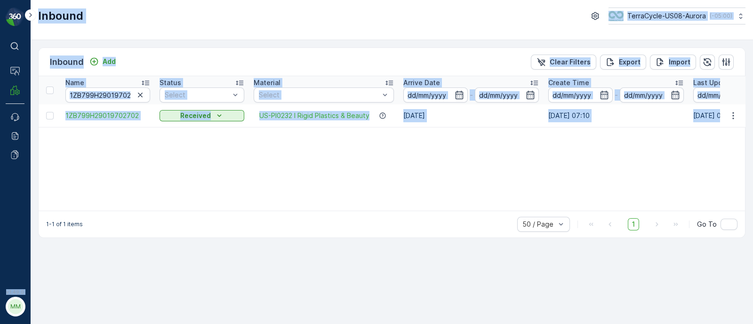
drag, startPoint x: 414, startPoint y: 117, endPoint x: 0, endPoint y: 172, distance: 417.6
click at [0, 172] on div "⌘B Operations MRF Events Reports Documents v 1.49.0 MM MRF.US08 Inbound TerraCy…" at bounding box center [376, 162] width 753 height 324
click at [105, 159] on div "Name 1ZB799H29019702702 Status Select Material Select Arrive Date - Create Time…" at bounding box center [392, 143] width 706 height 135
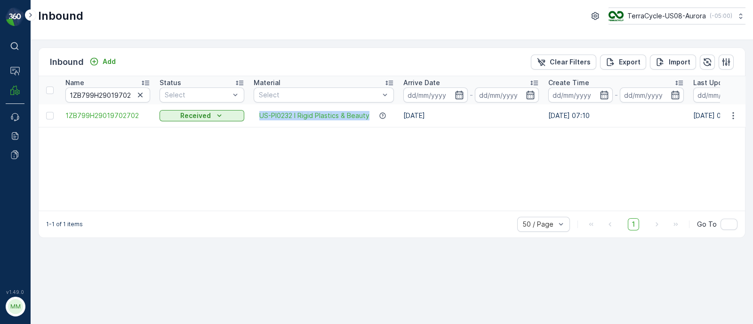
drag, startPoint x: 258, startPoint y: 115, endPoint x: 369, endPoint y: 110, distance: 111.2
click at [369, 110] on td "US-PI0232 I Rigid Plastics & Beauty" at bounding box center [324, 115] width 150 height 23
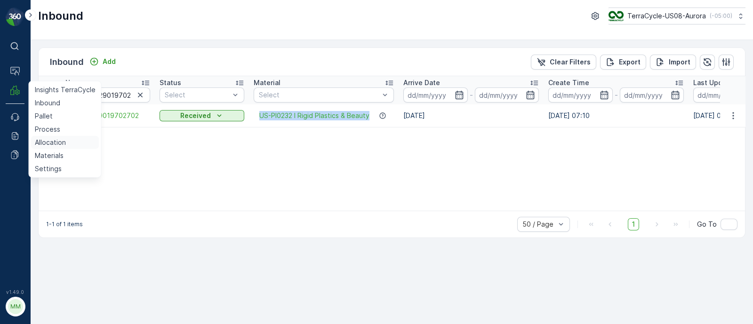
click at [49, 144] on p "Allocation" at bounding box center [50, 142] width 31 height 9
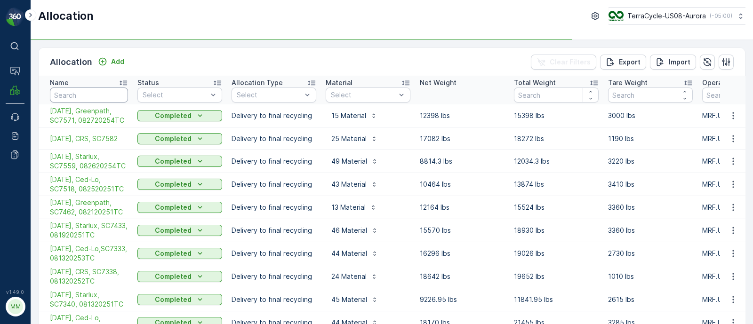
click at [92, 91] on input "text" at bounding box center [89, 94] width 78 height 15
type input "temp"
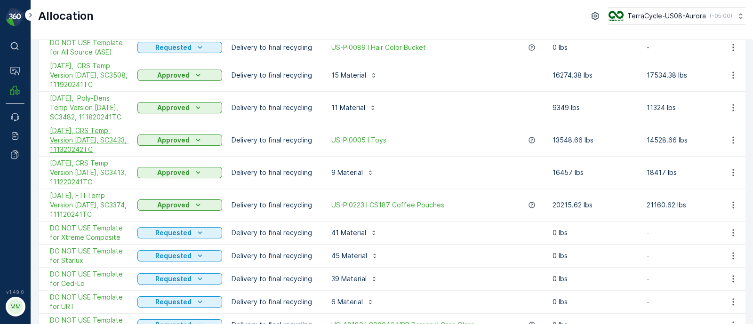
scroll to position [117, 0]
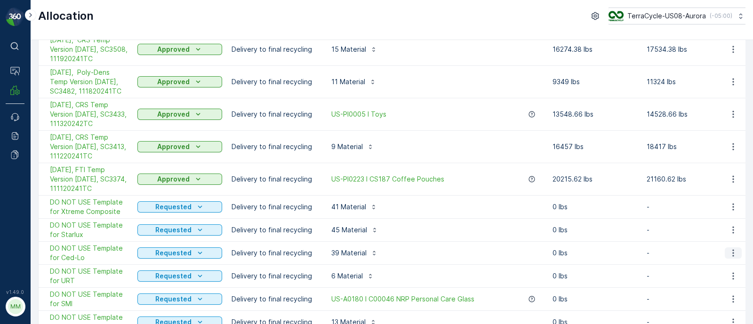
click at [729, 255] on icon "button" at bounding box center [732, 252] width 9 height 9
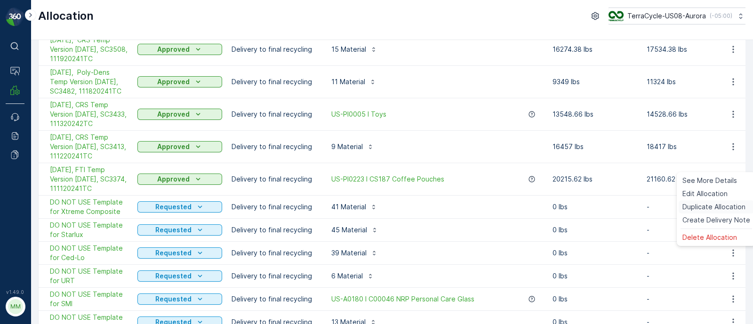
click at [705, 210] on span "Duplicate Allocation" at bounding box center [713, 206] width 63 height 9
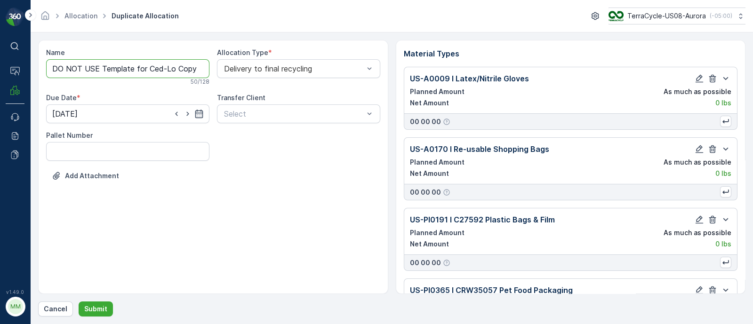
scroll to position [0, 58]
drag, startPoint x: 174, startPoint y: 68, endPoint x: 309, endPoint y: 86, distance: 136.2
click at [309, 86] on div "Name DO NOT USE Template for Ced-Lo Copy #1756489812121 50 / 128 Allocation Typ…" at bounding box center [213, 121] width 334 height 147
paste input "SC7609 / Aurora / 082920252TC"
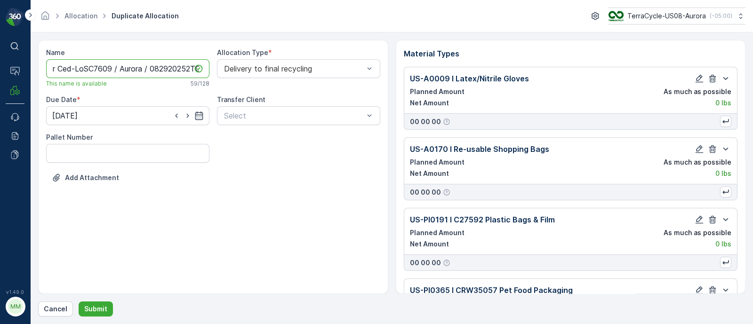
drag, startPoint x: 149, startPoint y: 67, endPoint x: 113, endPoint y: 60, distance: 36.8
click at [113, 60] on input "DO NOT USE Template for Ced-LoSC7609 / Aurora / 082920252TC" at bounding box center [127, 68] width 163 height 19
click at [121, 67] on input "DO NOT USE Template for Ced-LoSC7609, 082920252TC" at bounding box center [127, 68] width 163 height 19
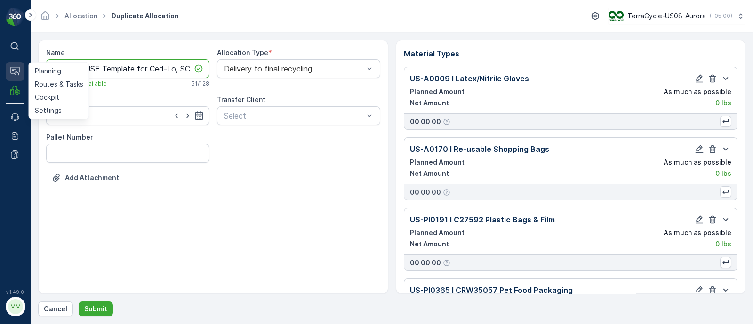
drag, startPoint x: 89, startPoint y: 66, endPoint x: 16, endPoint y: 72, distance: 73.1
click at [16, 72] on div "⌘B Operations Planning Routes & Tasks Cockpit Settings MRF Events Reports Docum…" at bounding box center [376, 162] width 753 height 324
click at [52, 65] on input "9/02/25, Ced-Lo, SC7609, 082920252TC" at bounding box center [127, 68] width 163 height 19
type input "09/02/25, Ced-Lo, SC7609, 082920252TC"
click at [201, 111] on icon "button" at bounding box center [199, 115] width 8 height 8
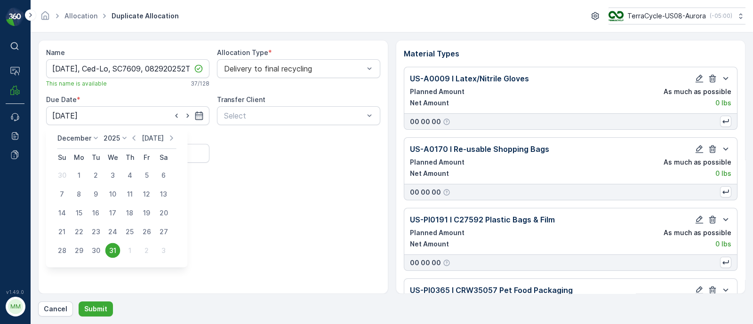
click at [153, 140] on p "Today" at bounding box center [153, 138] width 22 height 9
click at [95, 267] on div "2" at bounding box center [95, 269] width 15 height 15
type input "02.09.2025"
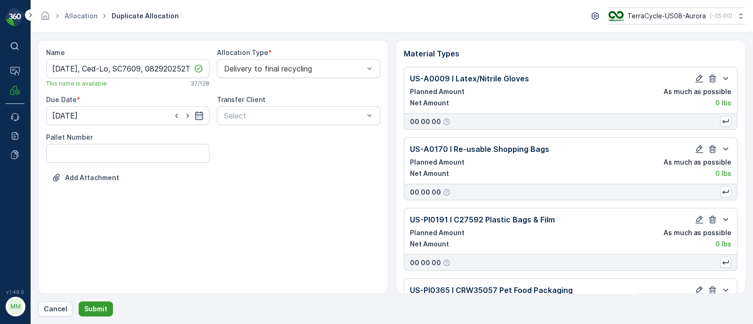
click at [96, 309] on p "Submit" at bounding box center [95, 308] width 23 height 9
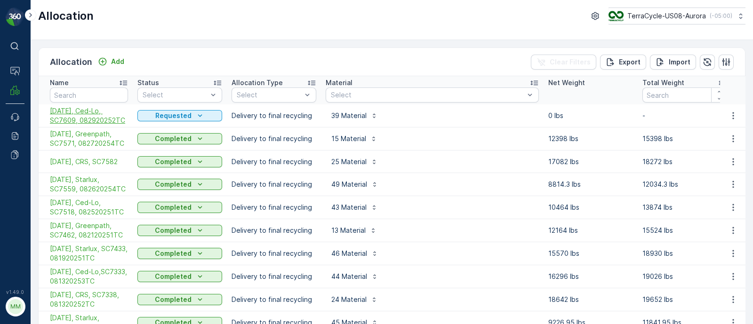
drag, startPoint x: 45, startPoint y: 107, endPoint x: 127, endPoint y: 121, distance: 83.4
click at [127, 121] on td "09/02/25, Ced-Lo, SC7609, 082920252TC" at bounding box center [86, 115] width 94 height 23
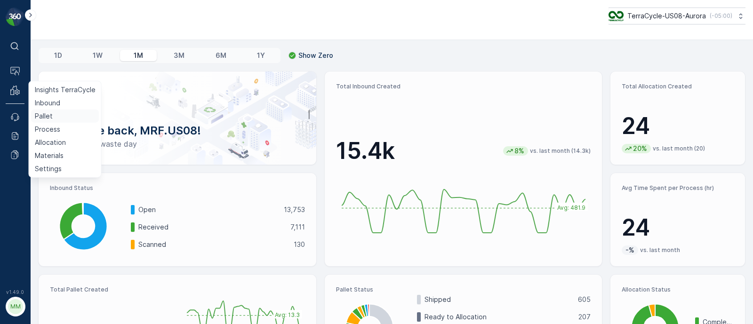
click at [46, 115] on p "Pallet" at bounding box center [44, 115] width 18 height 9
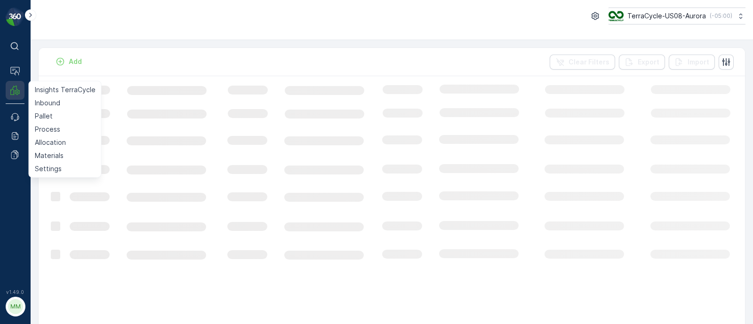
click at [14, 92] on icon at bounding box center [12, 92] width 4 height 6
click at [57, 145] on p "Allocation" at bounding box center [50, 142] width 31 height 9
click at [51, 142] on p "Allocation" at bounding box center [50, 142] width 31 height 9
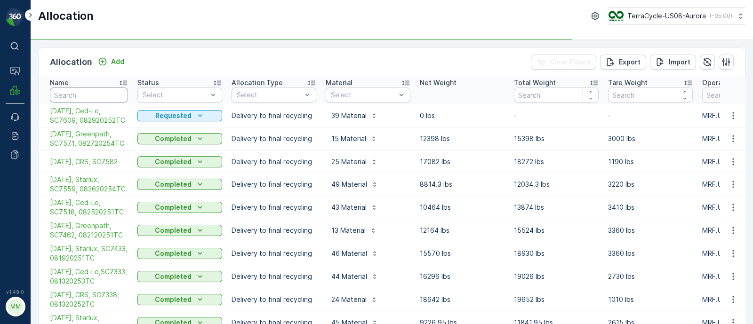
click at [94, 92] on input "text" at bounding box center [89, 94] width 78 height 15
type input "ase"
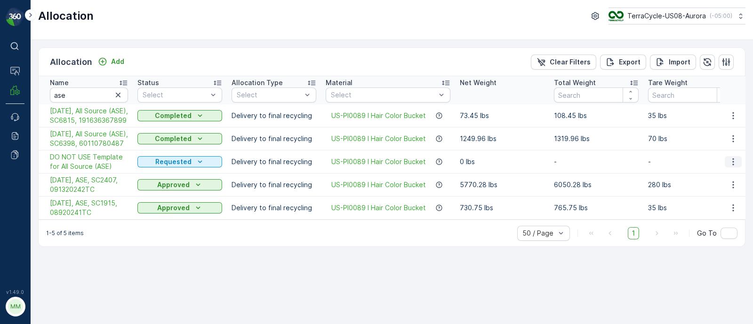
click at [731, 167] on icon "button" at bounding box center [732, 161] width 9 height 9
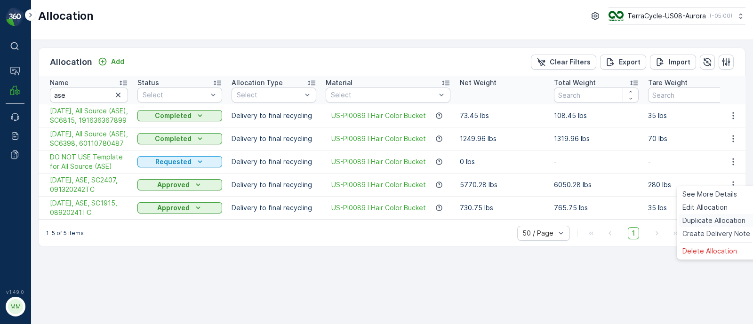
click at [710, 218] on span "Duplicate Allocation" at bounding box center [713, 220] width 63 height 9
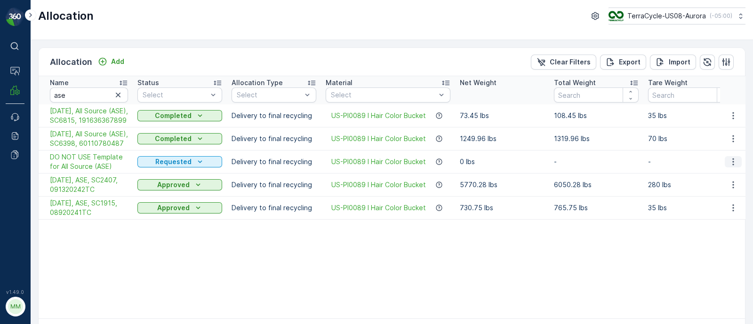
click at [731, 167] on icon "button" at bounding box center [732, 161] width 9 height 9
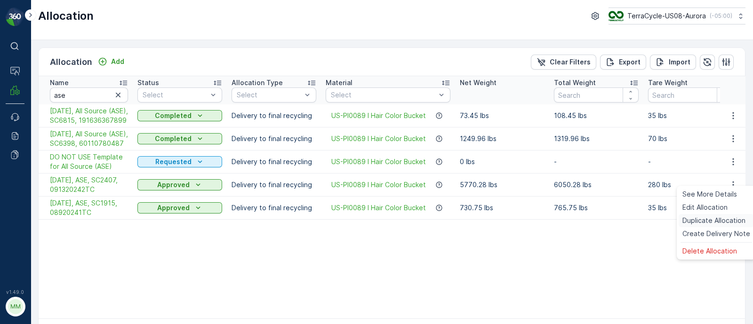
click at [717, 224] on span "Duplicate Allocation" at bounding box center [713, 220] width 63 height 9
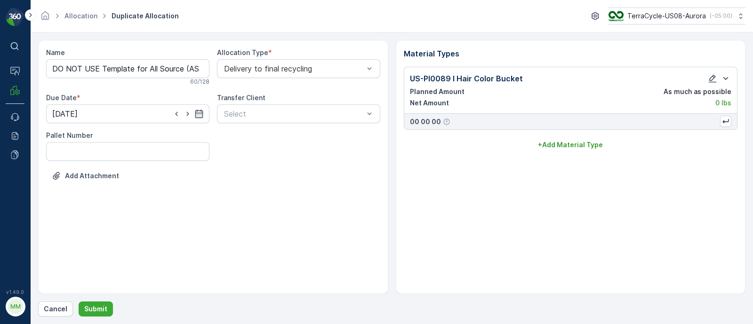
type input "31.12.2025"
drag, startPoint x: 147, startPoint y: 68, endPoint x: 33, endPoint y: 65, distance: 113.4
click at [33, 65] on form "Name DO NOT USE Template for All Source (ASE) Copy #1756491803267 60 / 128 Allo…" at bounding box center [392, 178] width 722 height 292
drag, startPoint x: 147, startPoint y: 67, endPoint x: 347, endPoint y: 88, distance: 200.6
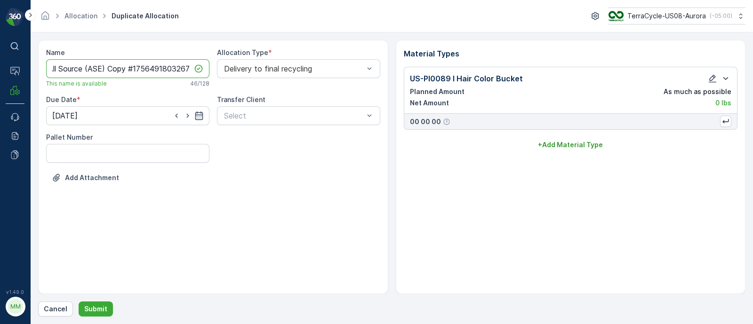
click at [347, 88] on div "Name 08/22/25, All Source (ASE) Copy #1756491803267 This name is available 46 /…" at bounding box center [213, 122] width 334 height 149
paste input "SC7474 / Aurora / 60111512492"
drag, startPoint x: 143, startPoint y: 67, endPoint x: 105, endPoint y: 58, distance: 38.6
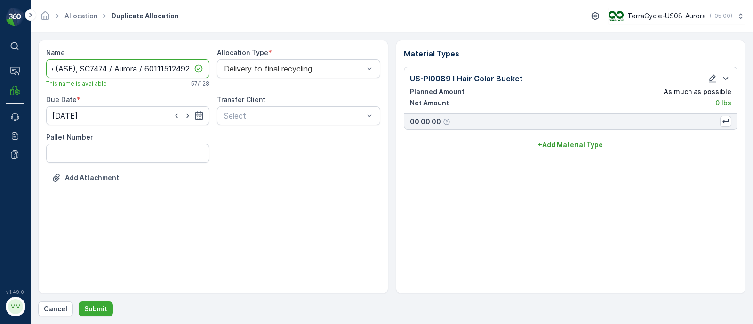
click at [105, 59] on input "08/22/25, All Source (ASE), SC7474 / Aurora / 60111512492" at bounding box center [127, 68] width 163 height 19
type input "08/22/25, All Source (ASE), SC7474, 60111512492"
click at [196, 117] on icon "button" at bounding box center [198, 115] width 9 height 9
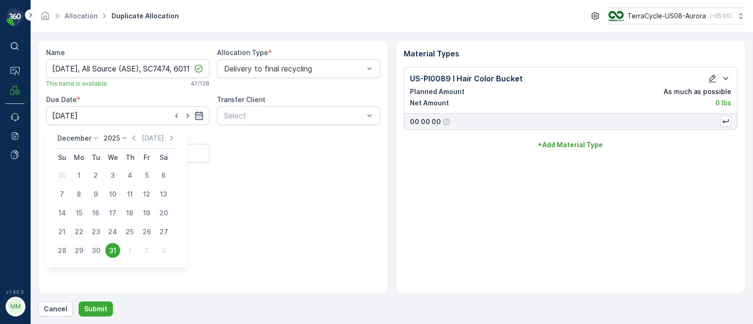
click at [80, 229] on div "22" at bounding box center [78, 231] width 15 height 15
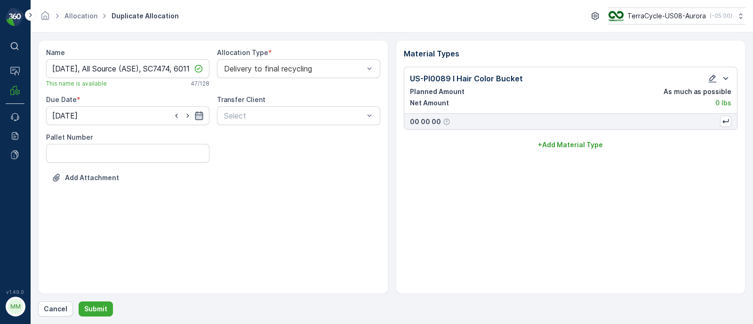
click at [201, 115] on icon "button" at bounding box center [198, 115] width 9 height 9
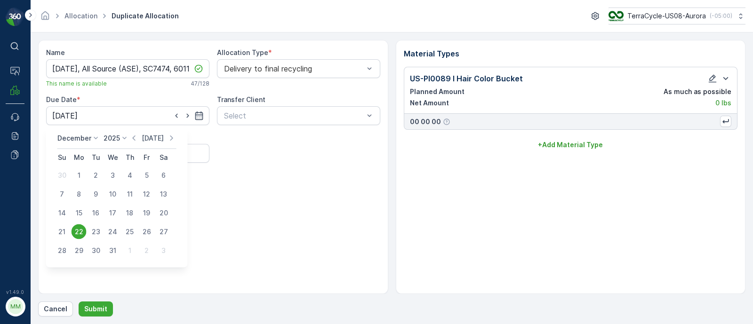
click at [159, 139] on p "Today" at bounding box center [153, 138] width 22 height 9
click at [147, 135] on p "Today" at bounding box center [145, 138] width 22 height 9
click at [142, 229] on div "22" at bounding box center [146, 231] width 15 height 15
type input "22.08.2025"
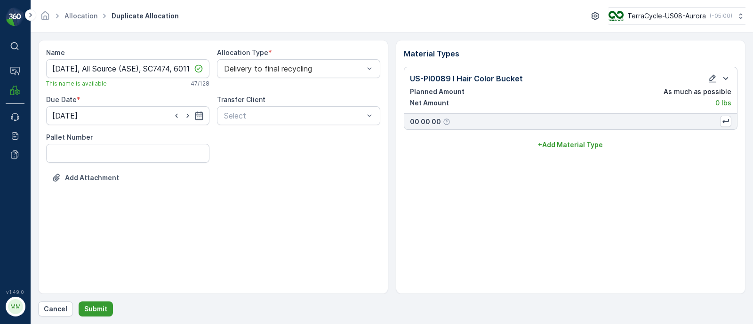
click at [89, 310] on p "Submit" at bounding box center [95, 308] width 23 height 9
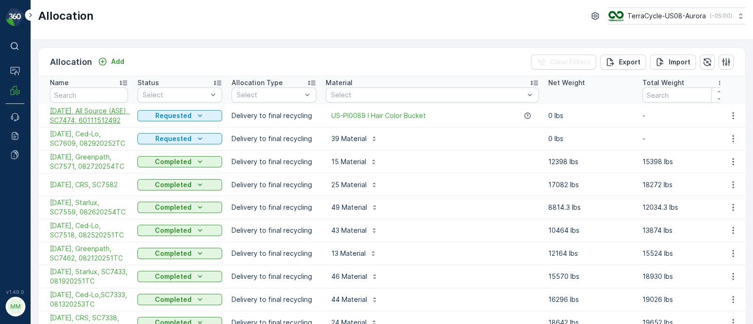
click at [79, 122] on span "08/22/25, All Source (ASE), SC7474, 60111512492" at bounding box center [89, 115] width 78 height 19
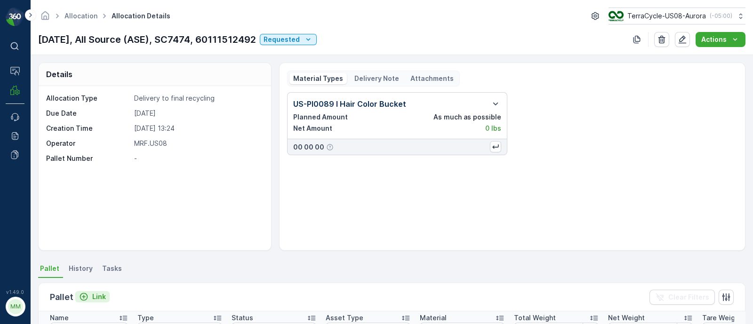
click at [98, 294] on p "Link" at bounding box center [99, 296] width 14 height 9
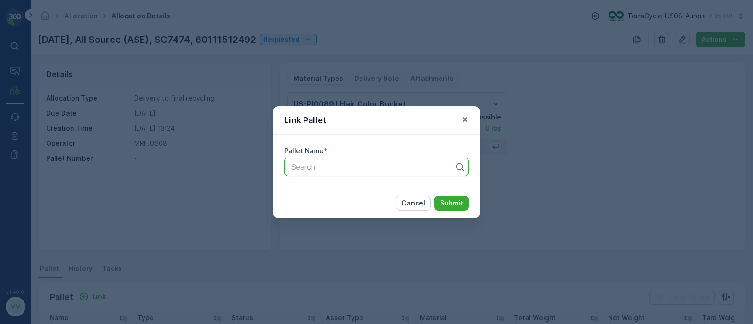
paste input "Pallet_US08 #6003"
type input "Pallet_US08 #6003"
click at [350, 186] on span "Pallet_US08 #6003" at bounding box center [324, 190] width 68 height 8
click at [448, 206] on p "Submit" at bounding box center [451, 203] width 23 height 9
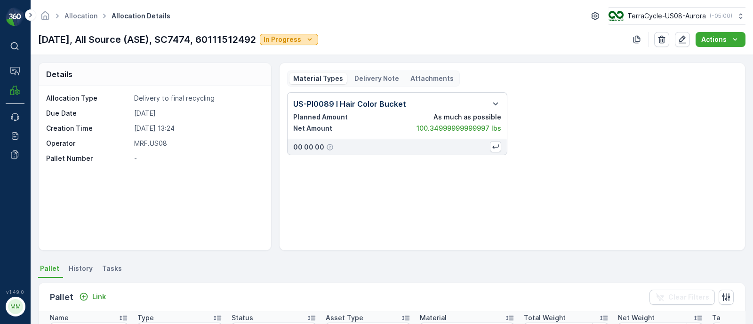
click at [286, 39] on p "In Progress" at bounding box center [282, 39] width 38 height 9
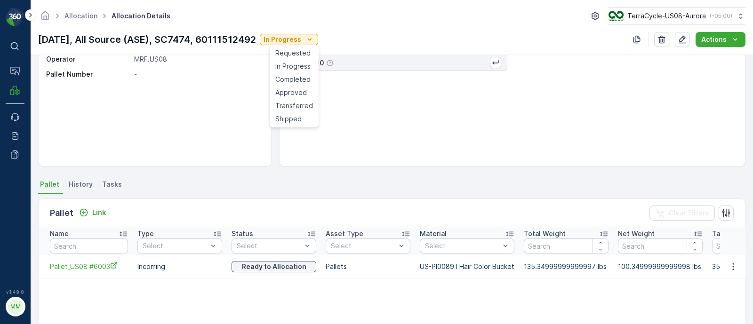
scroll to position [160, 0]
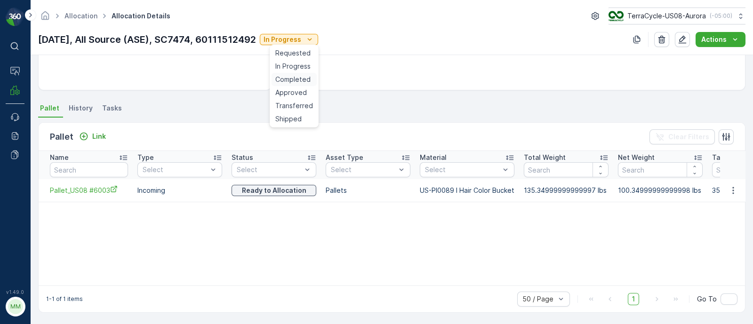
click at [299, 83] on span "Completed" at bounding box center [292, 79] width 35 height 9
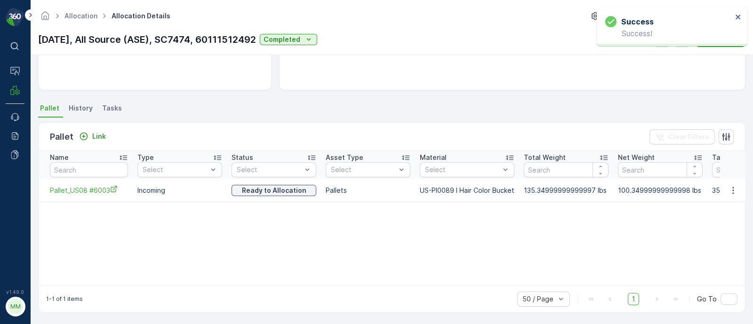
click at [730, 18] on div "Success" at bounding box center [668, 21] width 127 height 11
click at [735, 20] on icon "close" at bounding box center [738, 17] width 7 height 8
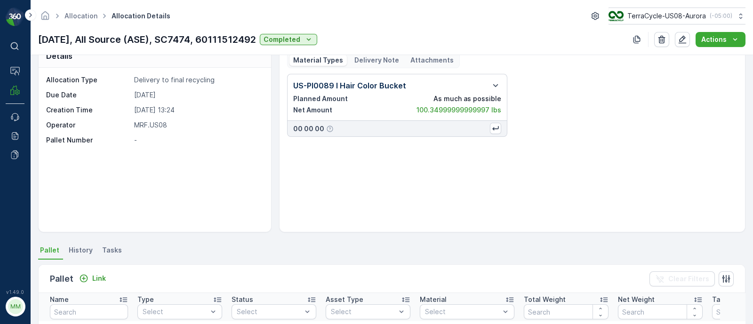
scroll to position [0, 0]
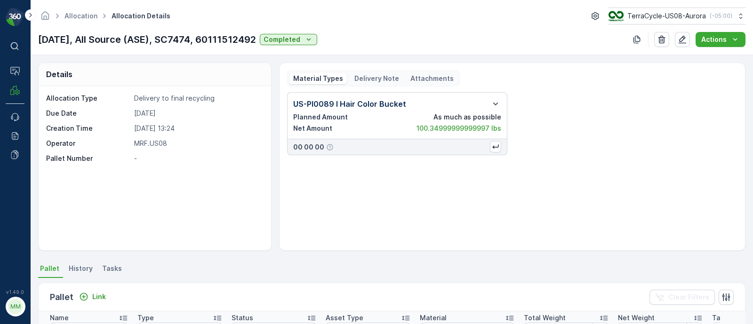
click at [364, 78] on p "Delivery Note" at bounding box center [376, 78] width 45 height 9
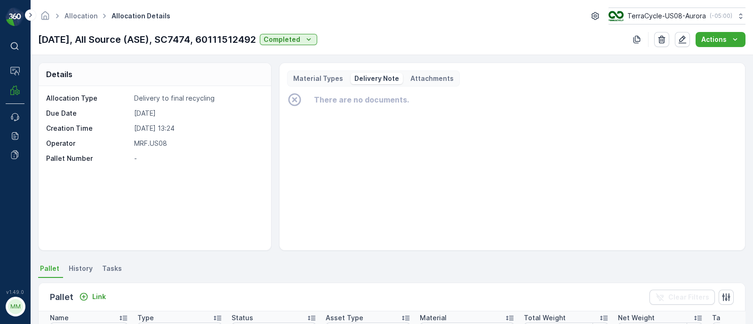
click at [310, 75] on p "Material Types" at bounding box center [318, 78] width 50 height 9
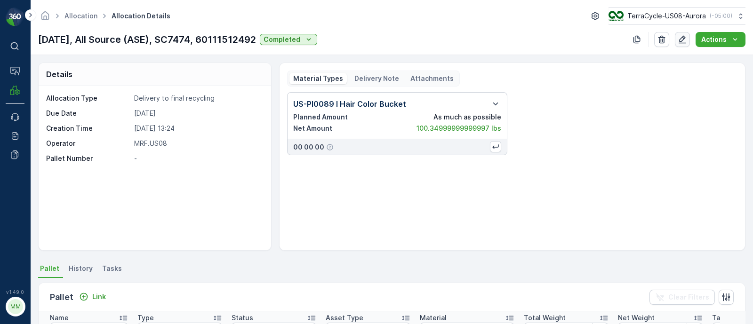
click at [683, 41] on icon "button" at bounding box center [681, 39] width 9 height 9
drag, startPoint x: 711, startPoint y: 36, endPoint x: 705, endPoint y: 47, distance: 12.4
click at [710, 39] on p "Actions" at bounding box center [713, 39] width 25 height 9
click at [707, 57] on span "Create Delivery Note" at bounding box center [716, 56] width 68 height 9
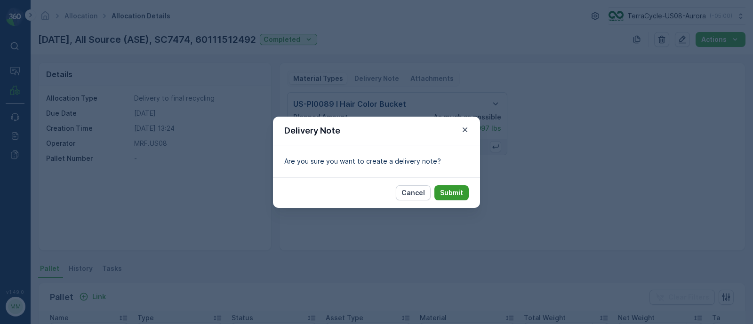
click at [456, 185] on button "Submit" at bounding box center [451, 192] width 34 height 15
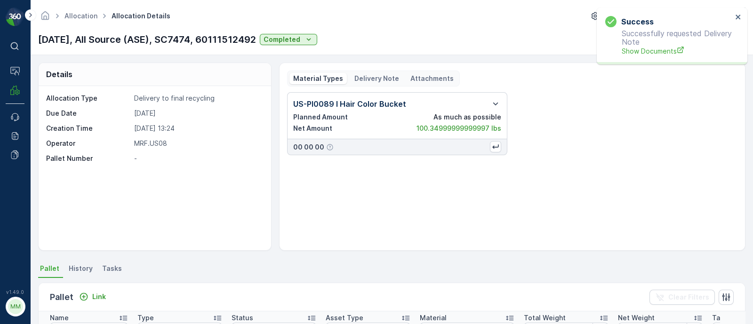
click at [375, 79] on p "Delivery Note" at bounding box center [376, 78] width 45 height 9
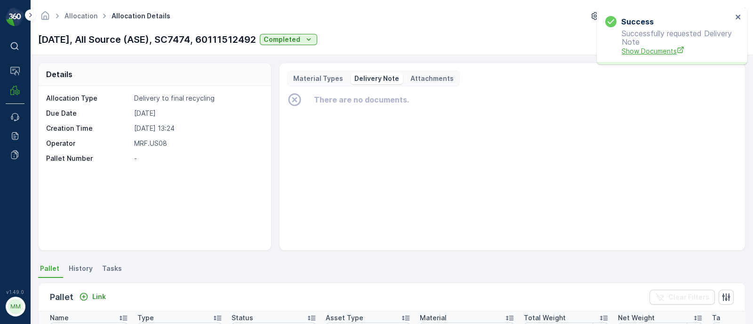
click at [651, 52] on span "Show Documents" at bounding box center [676, 51] width 111 height 10
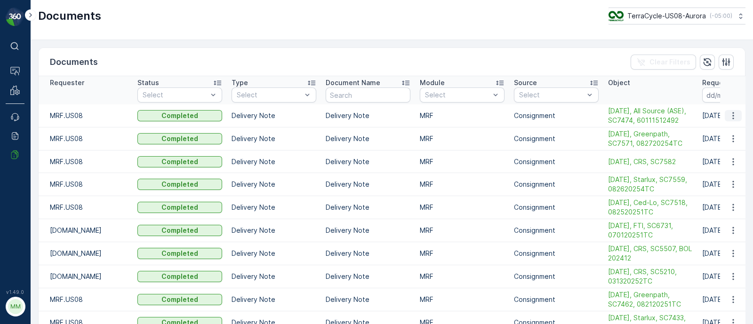
click at [729, 117] on icon "button" at bounding box center [732, 115] width 9 height 9
click at [650, 119] on span "08/22/25, All Source (ASE), SC7474, 60111512492" at bounding box center [650, 115] width 85 height 19
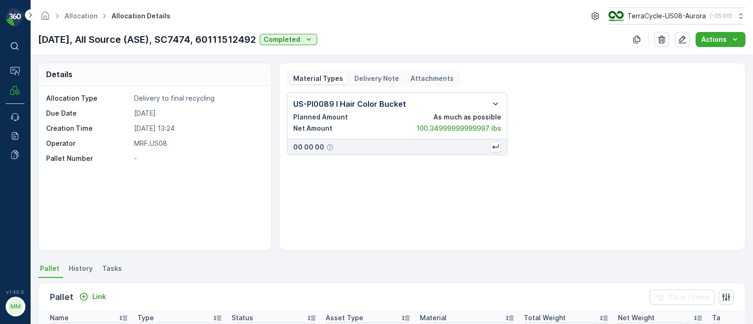
click at [373, 83] on div "Delivery Note" at bounding box center [376, 78] width 52 height 11
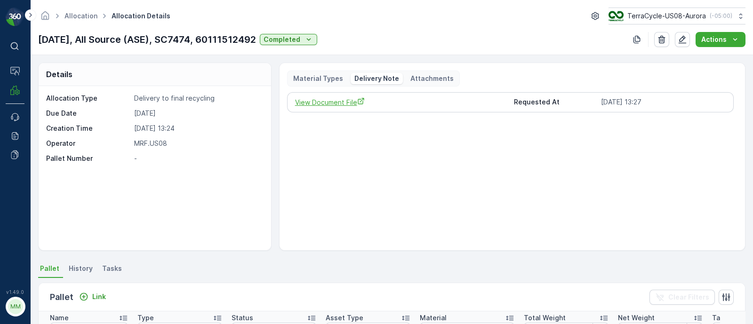
click at [344, 100] on span "View Document File" at bounding box center [401, 102] width 212 height 10
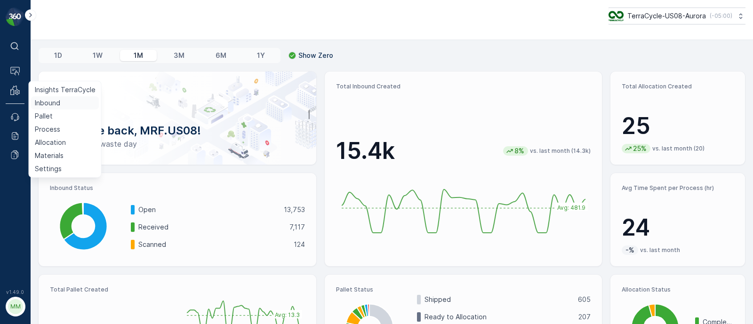
click at [48, 103] on p "Inbound" at bounding box center [47, 102] width 25 height 9
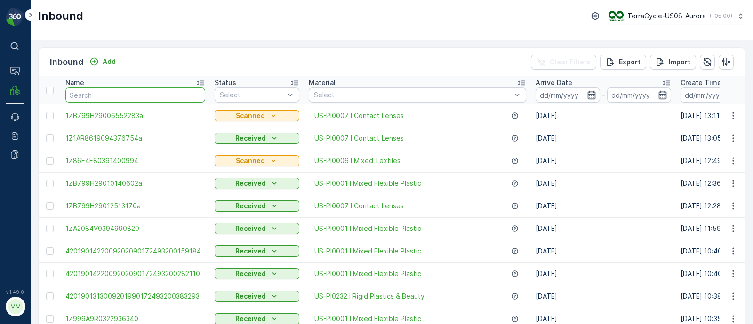
click at [119, 93] on input "text" at bounding box center [135, 94] width 140 height 15
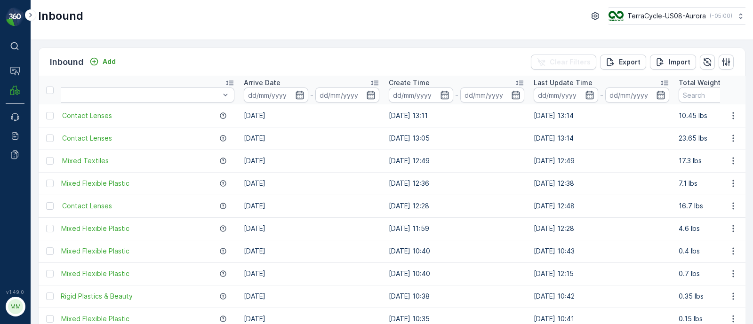
drag, startPoint x: 646, startPoint y: 119, endPoint x: 752, endPoint y: 111, distance: 106.1
click at [752, 111] on div "Inbound Add Clear Filters Export Import Name Status Select Material Select Arri…" at bounding box center [392, 182] width 722 height 284
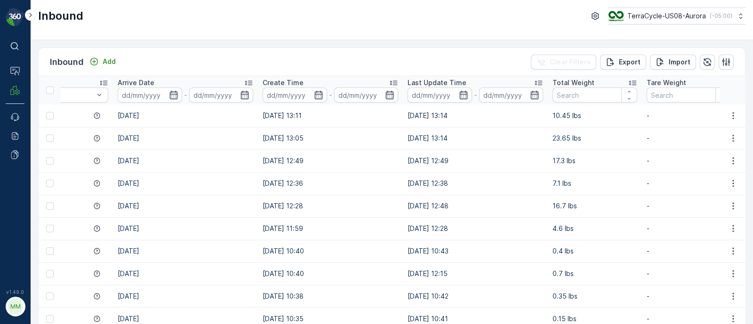
click at [588, 147] on td "23.65 lbs" at bounding box center [595, 138] width 94 height 23
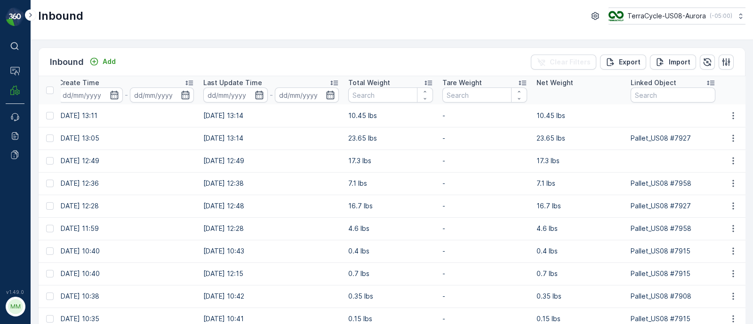
drag, startPoint x: 521, startPoint y: 133, endPoint x: 752, endPoint y: 123, distance: 231.6
click at [752, 123] on div "Inbound Add Clear Filters Export Import Name Status Select Material Select Arri…" at bounding box center [392, 182] width 722 height 284
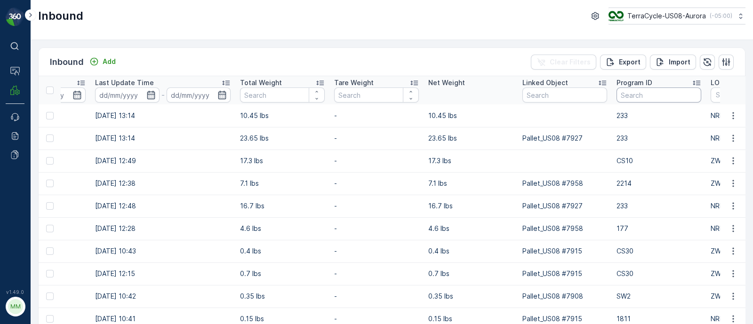
click at [633, 95] on input "text" at bounding box center [658, 94] width 85 height 15
paste input "CRW35422"
type input "CRW35422"
